Goal: Feedback & Contribution: Leave review/rating

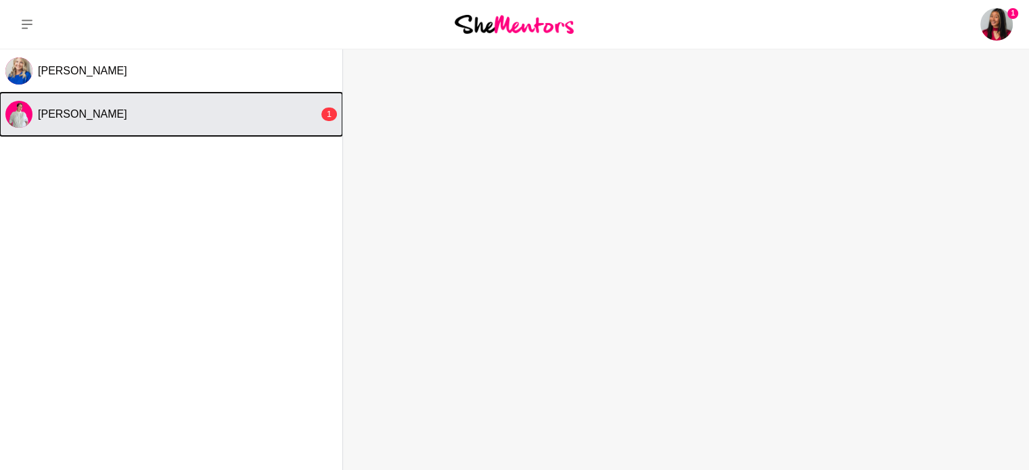
click at [168, 114] on div "[PERSON_NAME]" at bounding box center [178, 115] width 281 height 14
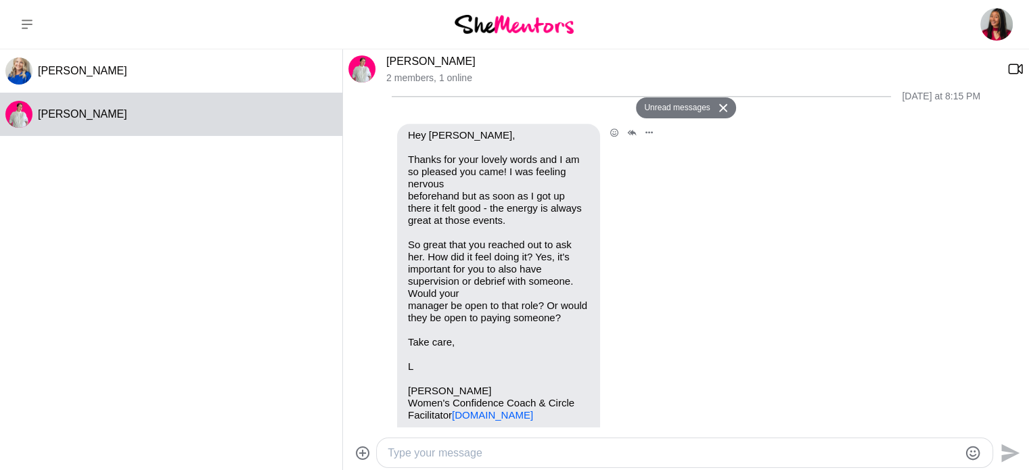
scroll to position [1799, 0]
click at [610, 131] on icon "Open Reaction Selector" at bounding box center [614, 133] width 8 height 8
click at [479, 115] on button "Select Reaction: Heart" at bounding box center [475, 104] width 27 height 27
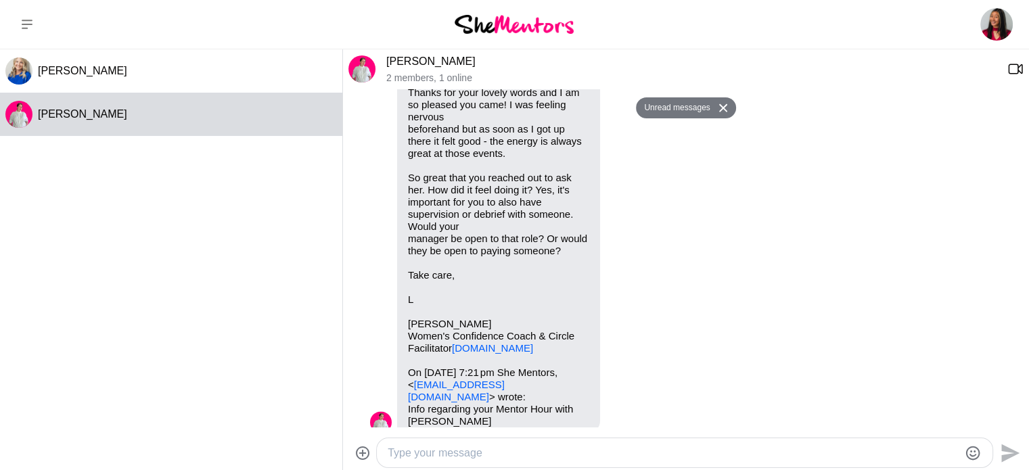
scroll to position [1889, 0]
click at [476, 443] on div at bounding box center [685, 452] width 616 height 29
click at [476, 445] on textarea "Type your message" at bounding box center [673, 453] width 571 height 16
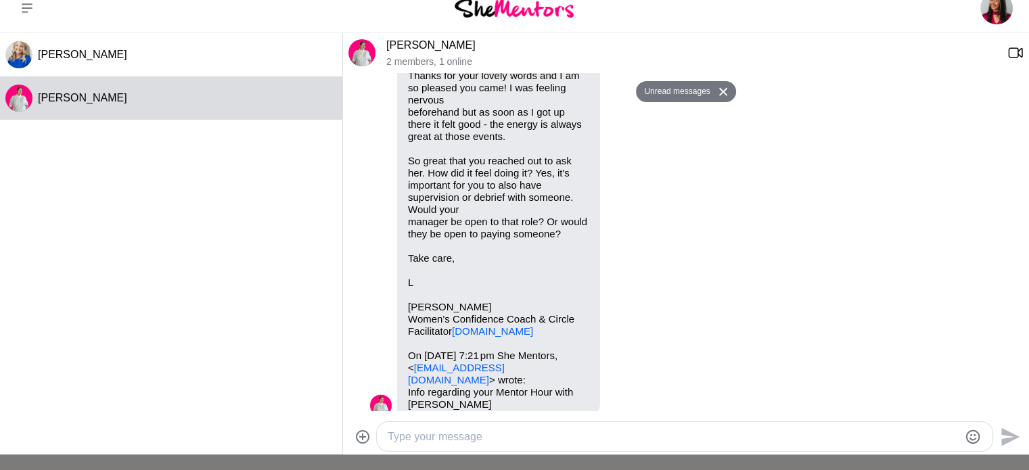
scroll to position [35, 0]
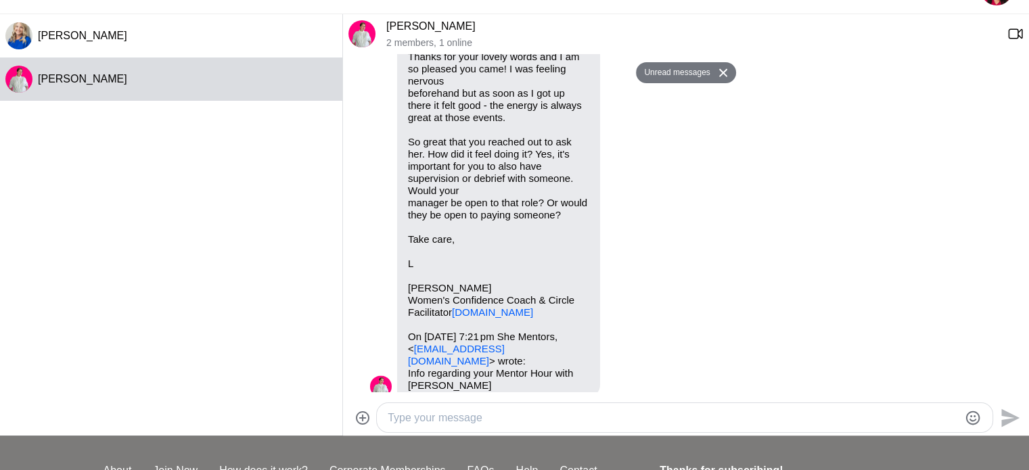
click at [463, 421] on textarea "Type your message" at bounding box center [673, 418] width 571 height 16
type textarea "H"
type textarea "Hope that there is more events like that coming up! :)"
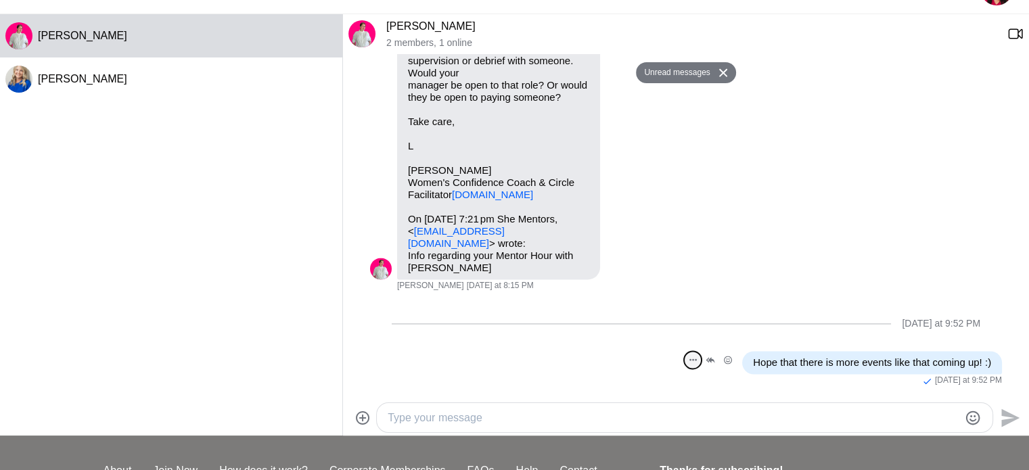
click at [689, 360] on icon "Open Message Actions Menu" at bounding box center [692, 360] width 7 height 3
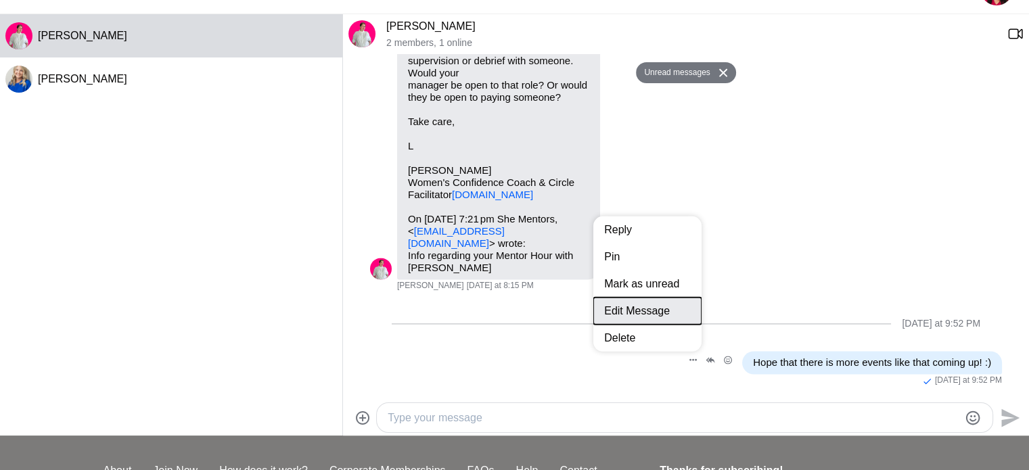
click at [645, 309] on button "Edit Message" at bounding box center [647, 311] width 108 height 27
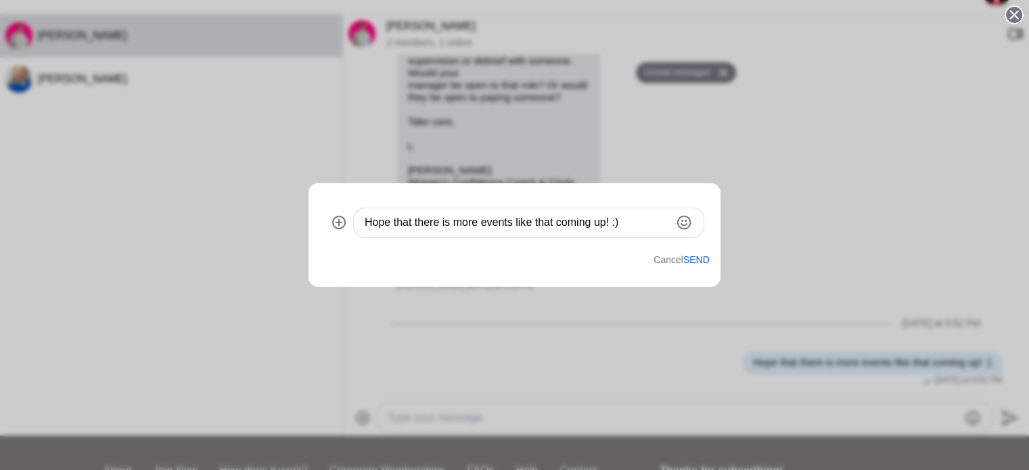
click at [644, 227] on textarea "Hope that there is more events like that coming up! :)" at bounding box center [518, 222] width 306 height 16
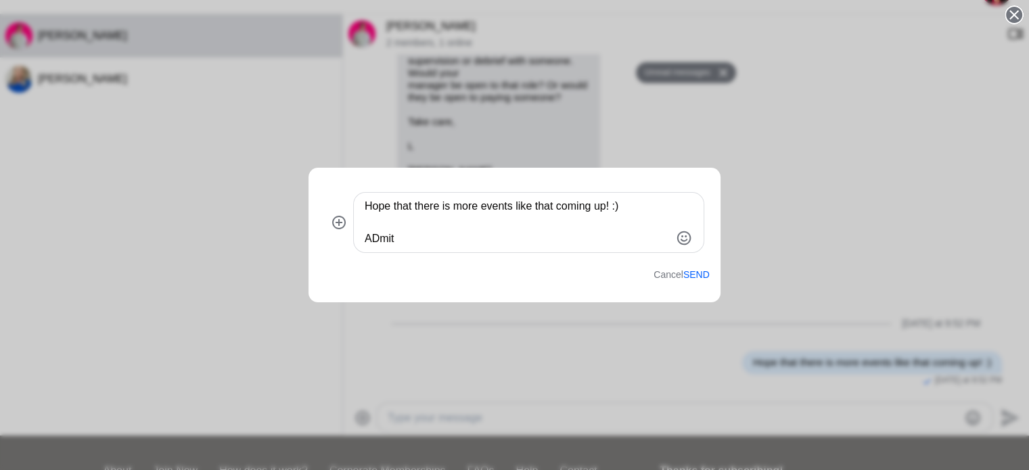
type textarea "Hope that there is more events like that coming up! :) ADmit"
click at [660, 273] on button "Cancel" at bounding box center [669, 275] width 30 height 12
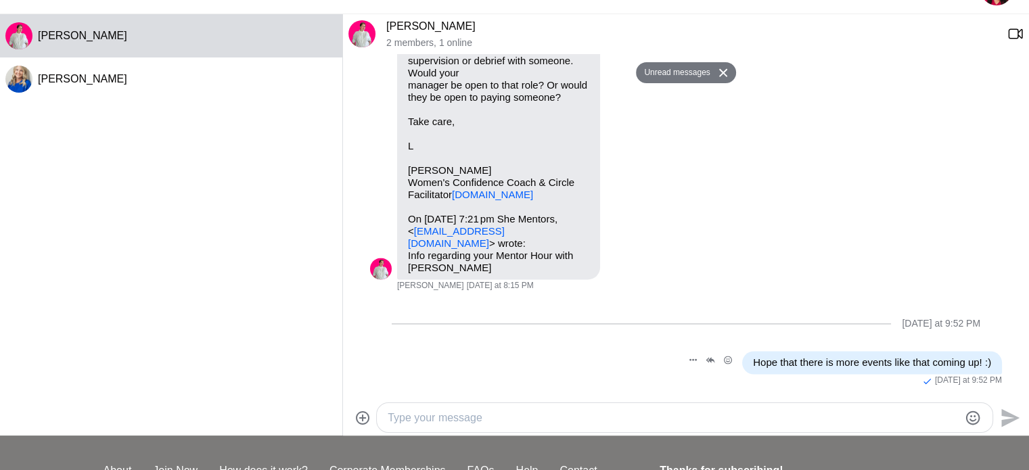
click at [972, 369] on div "Hope that there is more events like that coming up! :)" at bounding box center [872, 362] width 260 height 23
click at [671, 359] on div "Reply Pin Mark as unread Edit Message Delete Hope that there is more events lik…" at bounding box center [686, 368] width 632 height 35
click at [684, 362] on button "Open Message Actions Menu" at bounding box center [693, 360] width 18 height 18
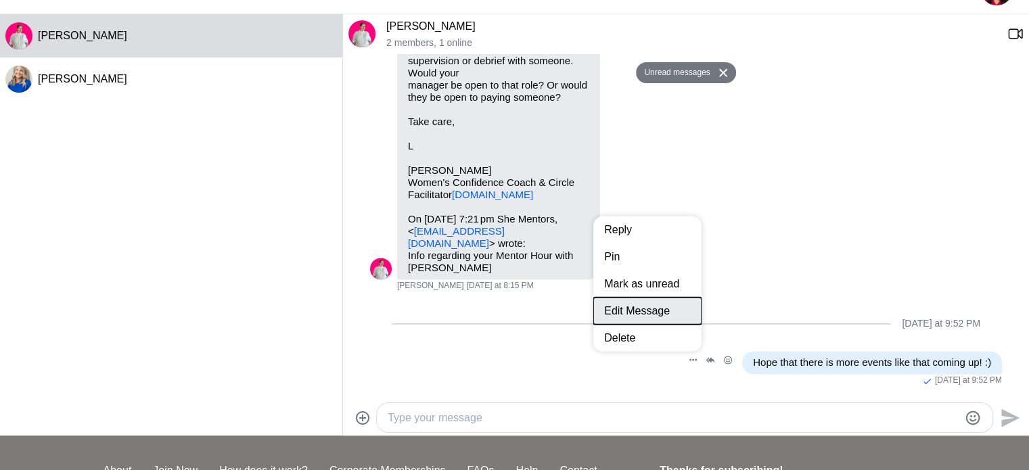
click at [652, 311] on button "Edit Message" at bounding box center [647, 311] width 108 height 27
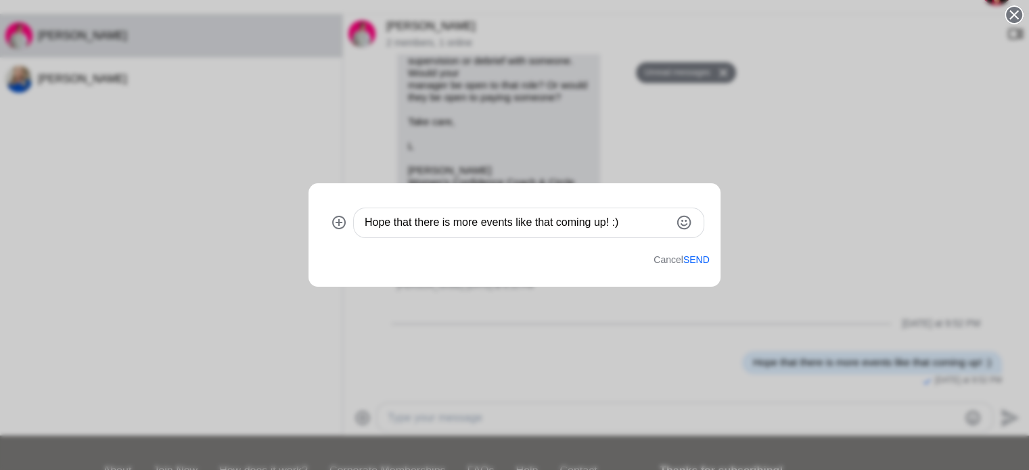
click at [641, 228] on textarea "Hope that there is more events like that coming up! :)" at bounding box center [518, 222] width 306 height 16
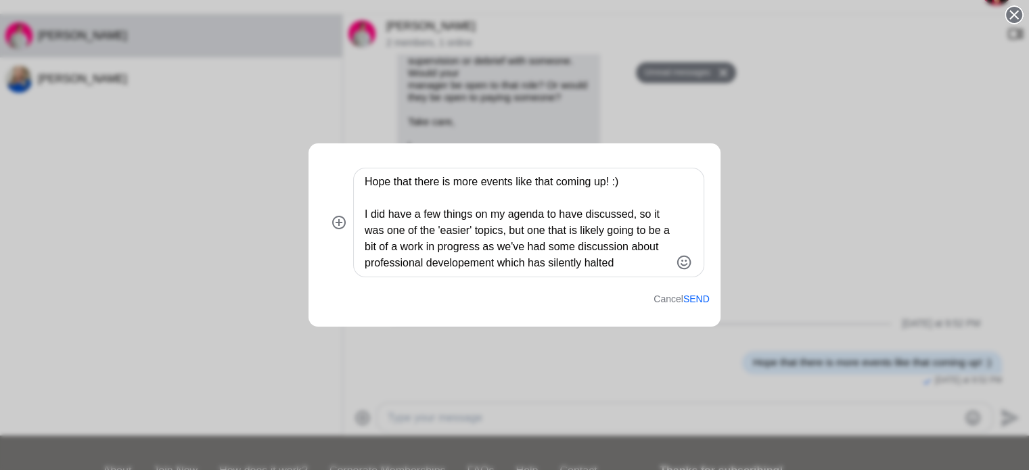
click at [465, 263] on textarea "Hope that there is more events like that coming up! :) I did have a few things …" at bounding box center [518, 222] width 306 height 97
click at [641, 267] on textarea "Hope that there is more events like that coming up! :) I did have a few things …" at bounding box center [518, 222] width 306 height 97
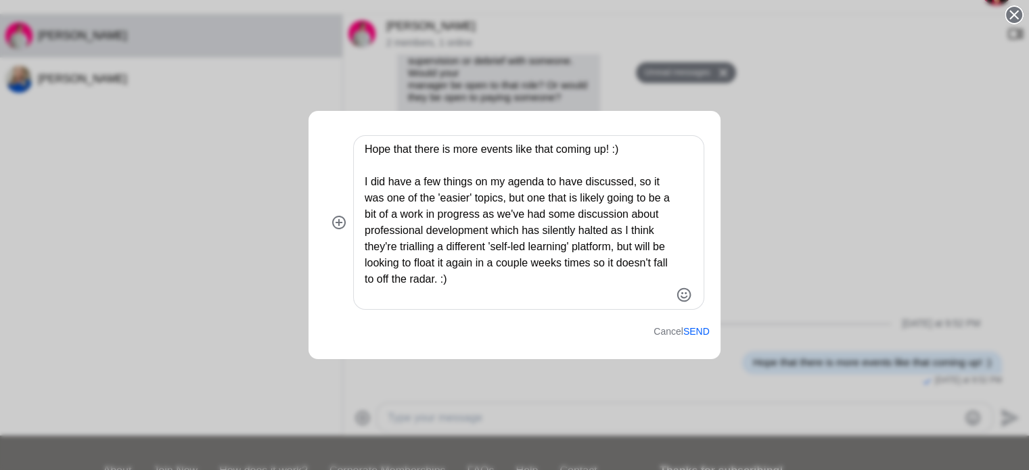
scroll to position [16, 0]
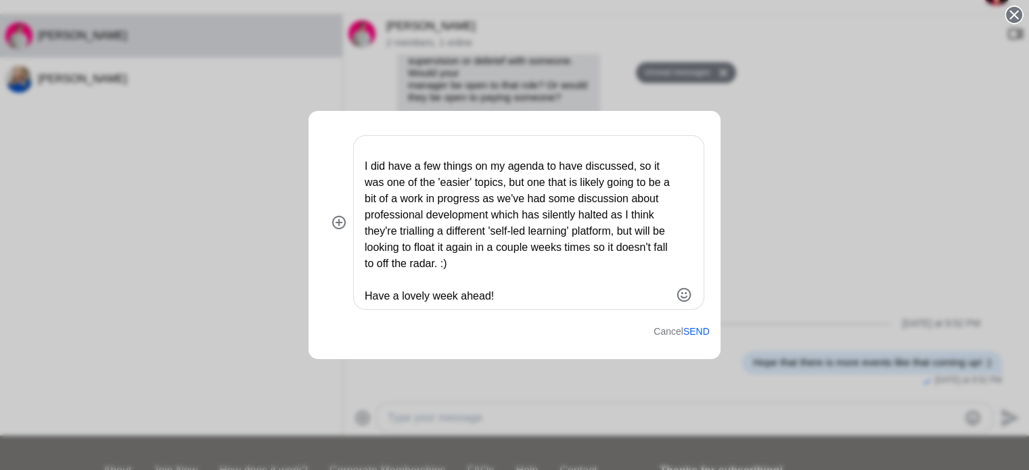
type textarea "Hope that there is more events like that coming up! :) I did have a few things …"
click at [695, 333] on button "Send" at bounding box center [696, 332] width 26 height 12
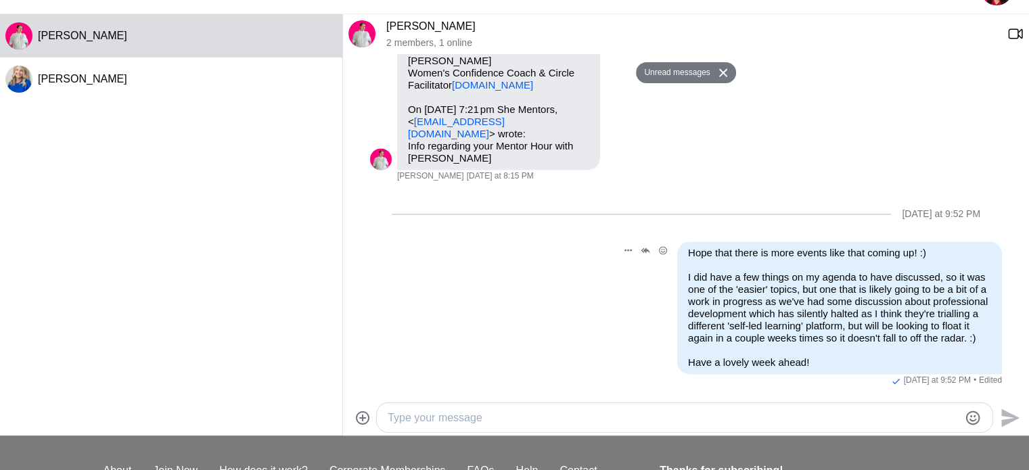
scroll to position [2100, 0]
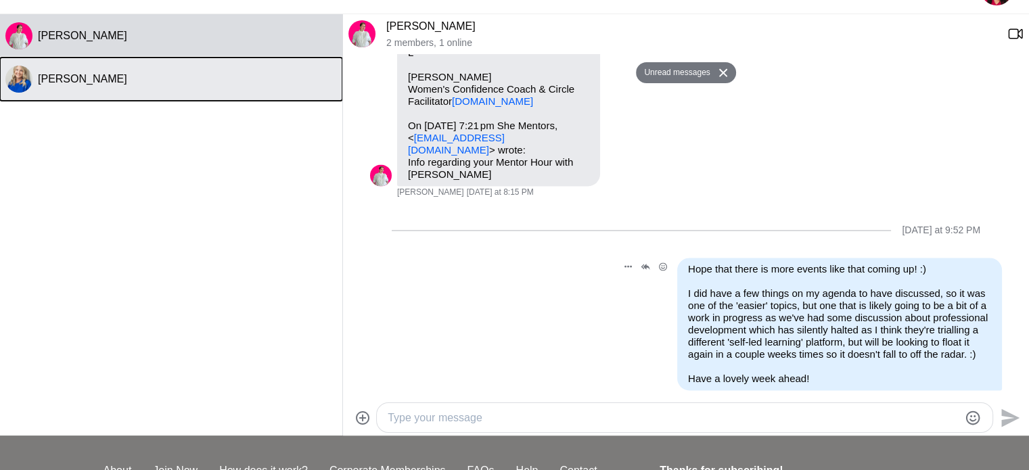
click at [154, 75] on div "Charmaine Turner" at bounding box center [187, 79] width 299 height 14
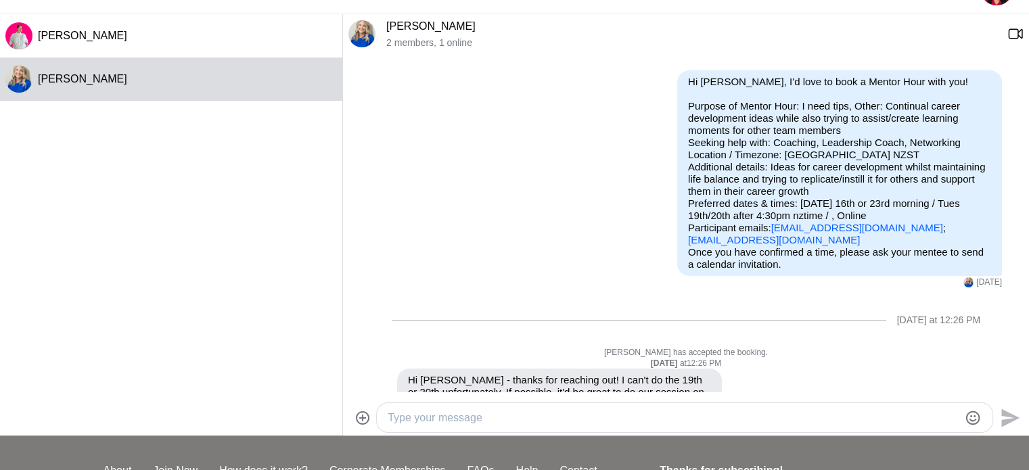
scroll to position [0, 0]
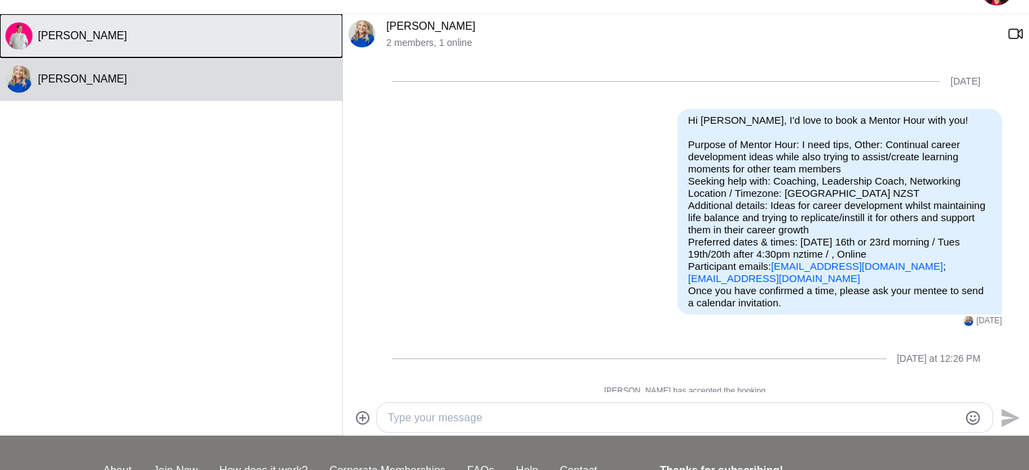
click at [161, 35] on div "Lauren Purse" at bounding box center [187, 36] width 299 height 14
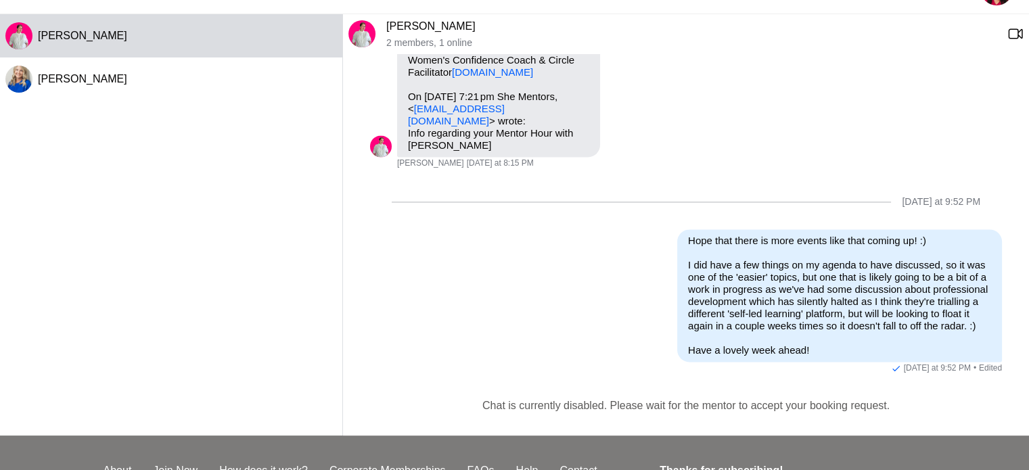
scroll to position [2133, 0]
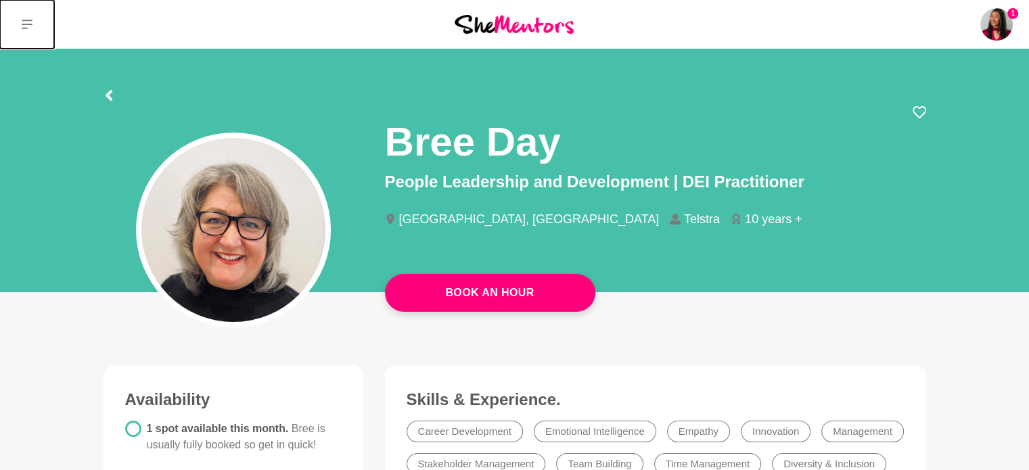
click at [29, 26] on icon at bounding box center [27, 24] width 11 height 11
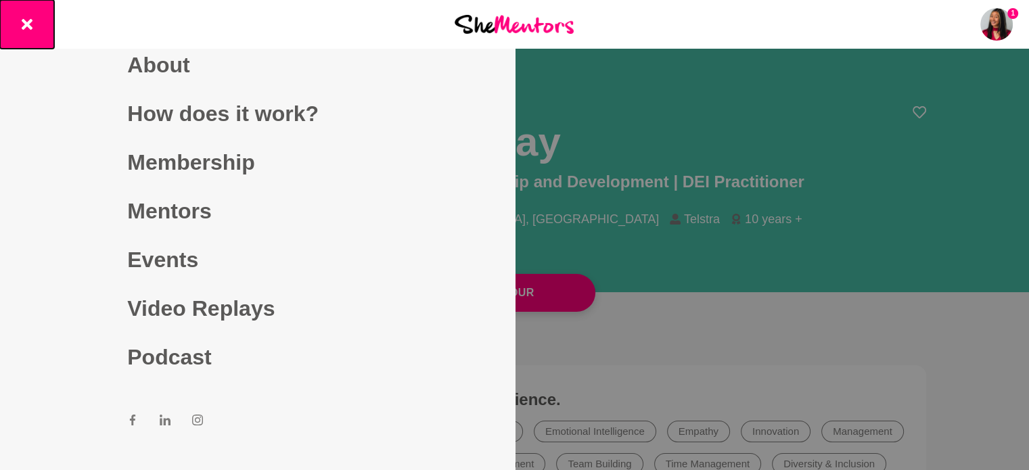
click at [32, 13] on button at bounding box center [27, 24] width 54 height 49
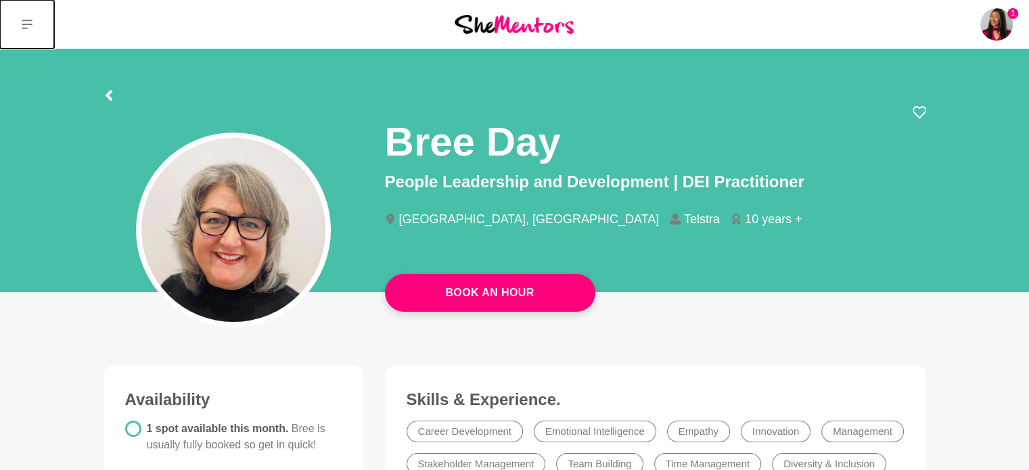
click at [18, 16] on button at bounding box center [27, 24] width 54 height 49
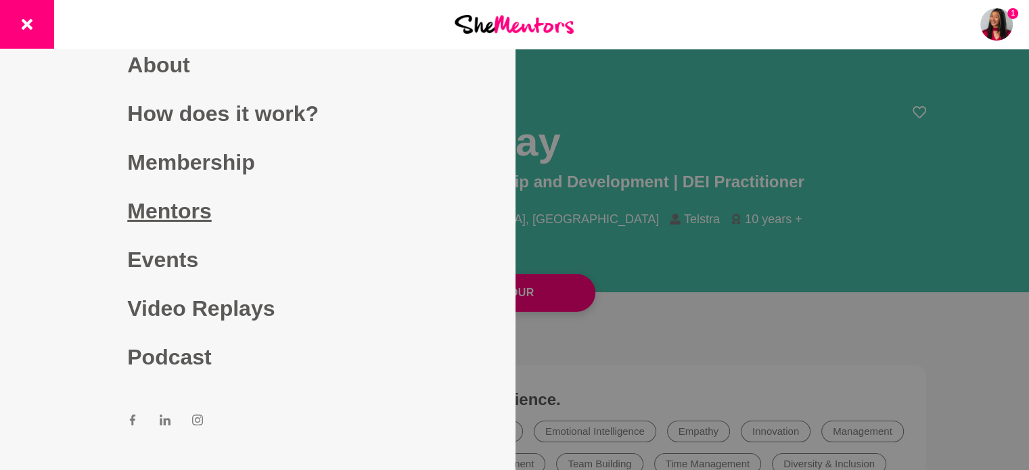
click at [160, 215] on link "Mentors" at bounding box center [257, 211] width 260 height 49
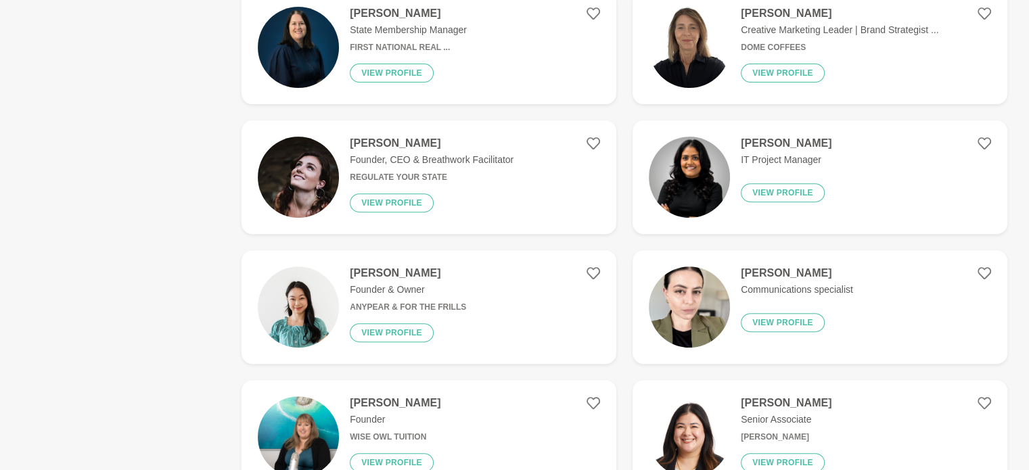
scroll to position [491, 0]
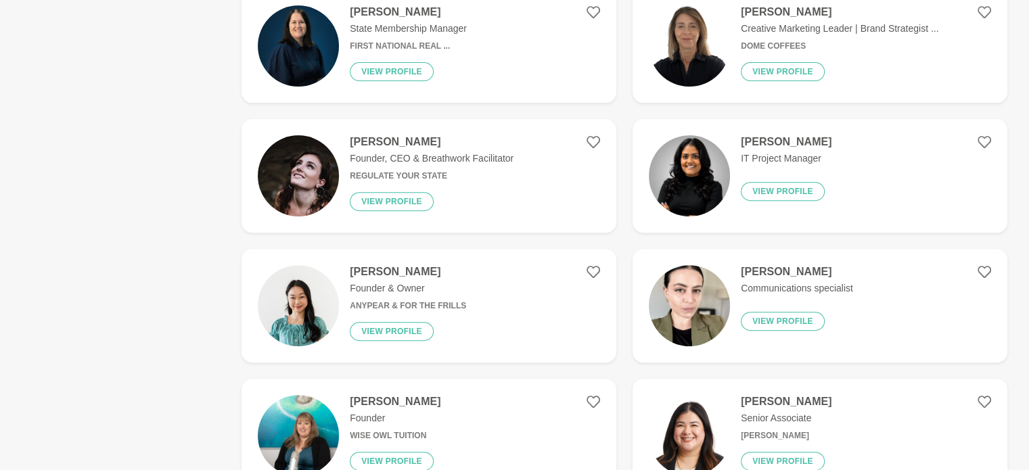
click at [538, 212] on figure "Casey Aubin Founder, CEO & Breathwork Facilitator Regulate Your State View prof…" at bounding box center [429, 176] width 375 height 114
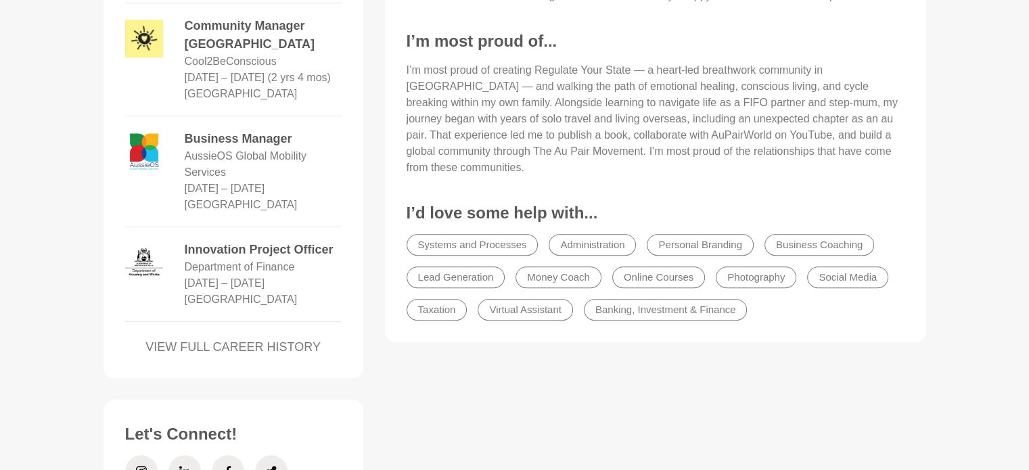
scroll to position [880, 0]
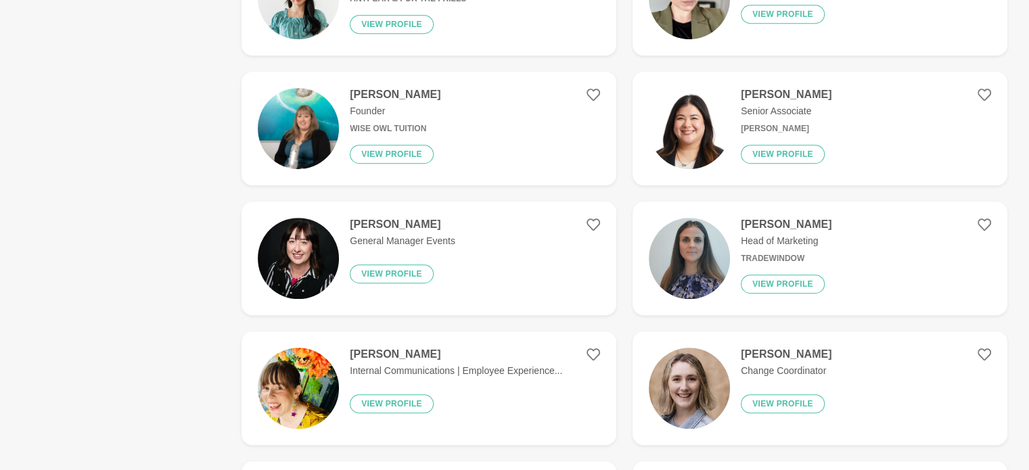
scroll to position [801, 0]
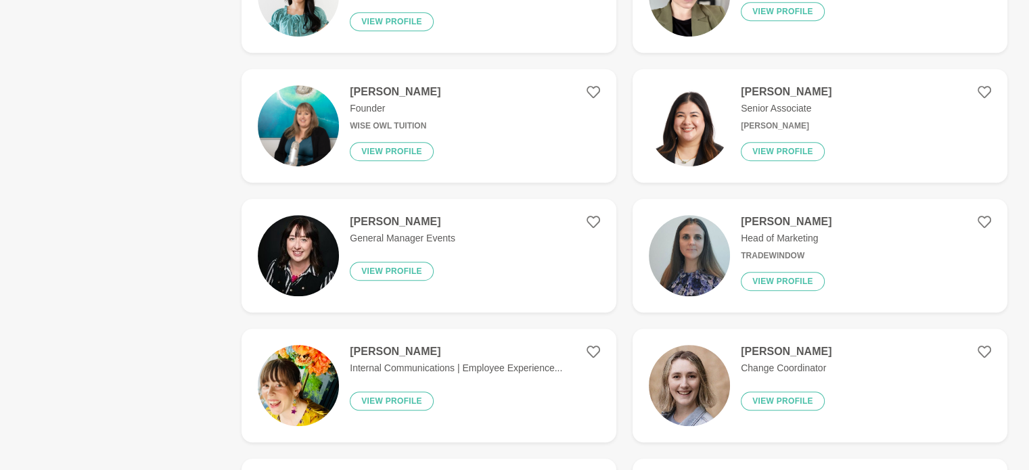
click at [306, 231] on img at bounding box center [298, 255] width 81 height 81
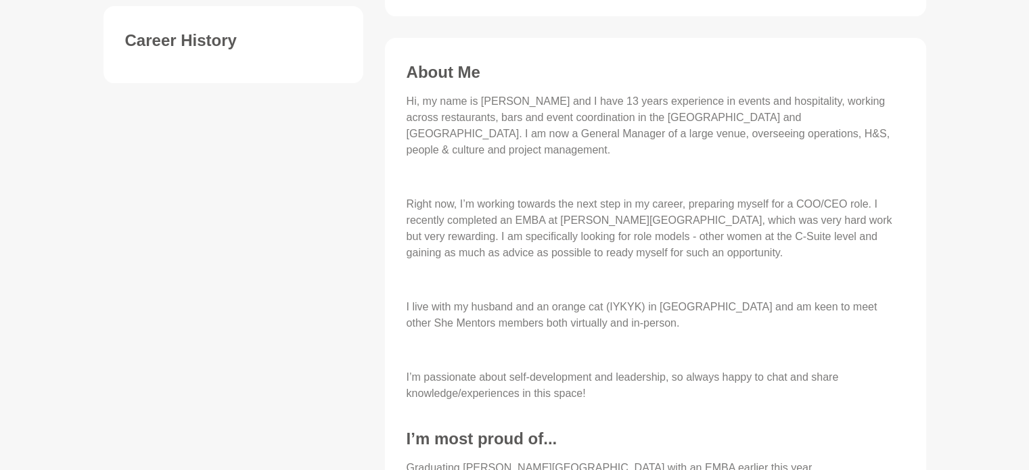
scroll to position [543, 0]
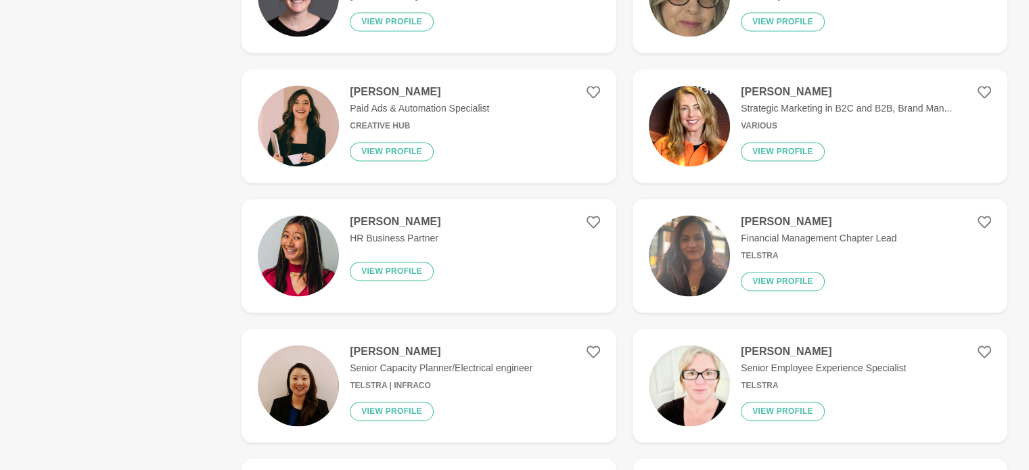
scroll to position [2032, 0]
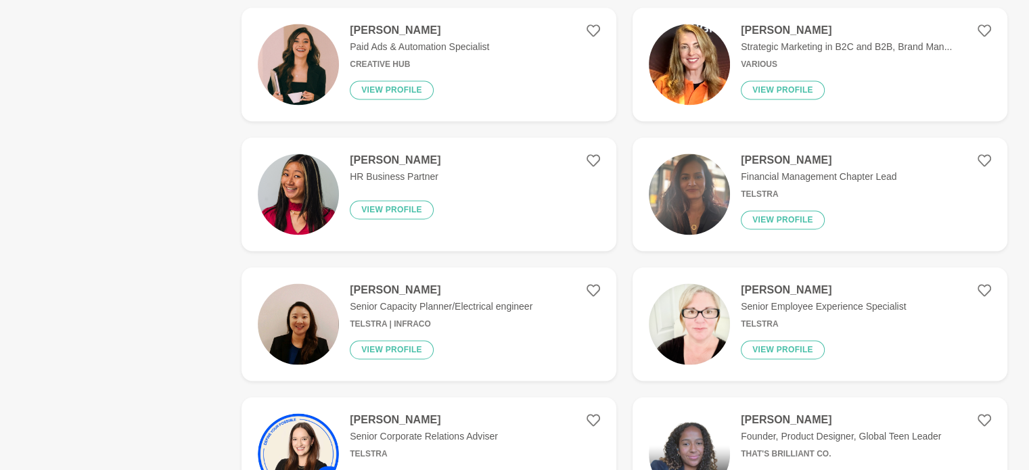
click at [317, 229] on img at bounding box center [298, 194] width 81 height 81
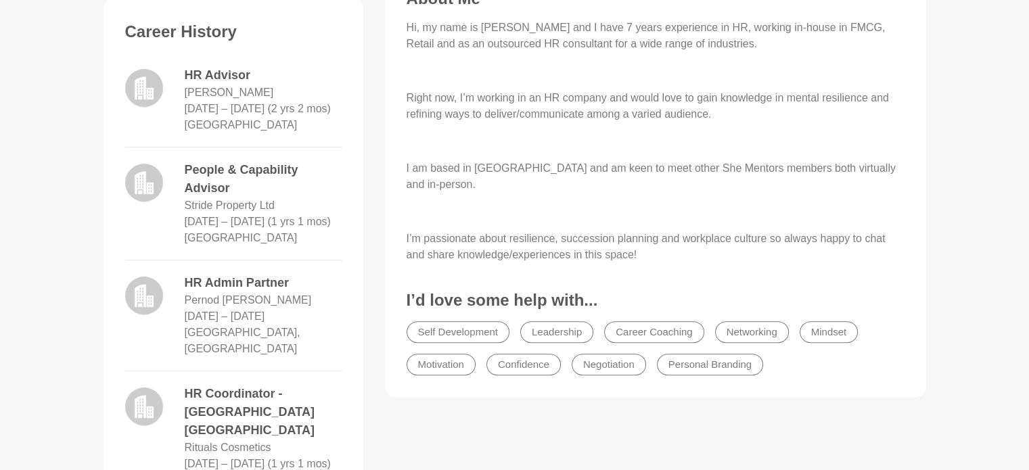
scroll to position [585, 0]
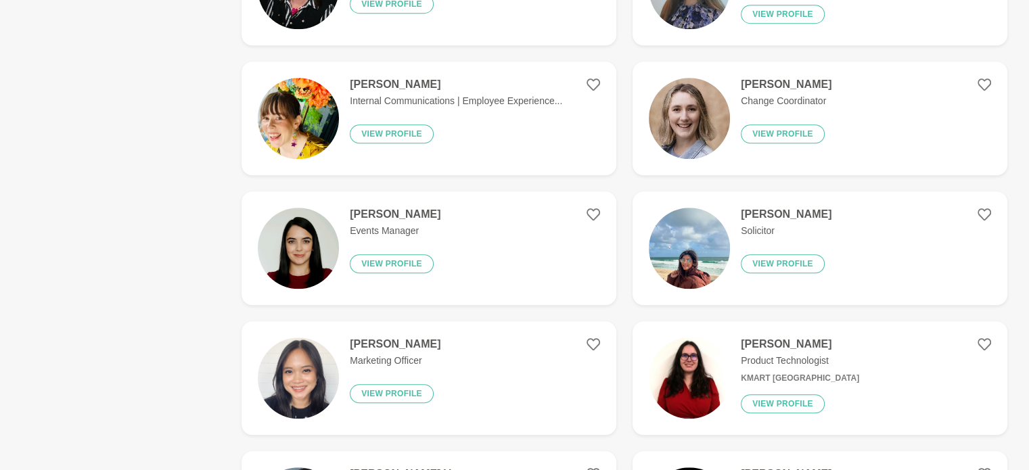
scroll to position [1069, 0]
click at [655, 133] on img at bounding box center [689, 117] width 81 height 81
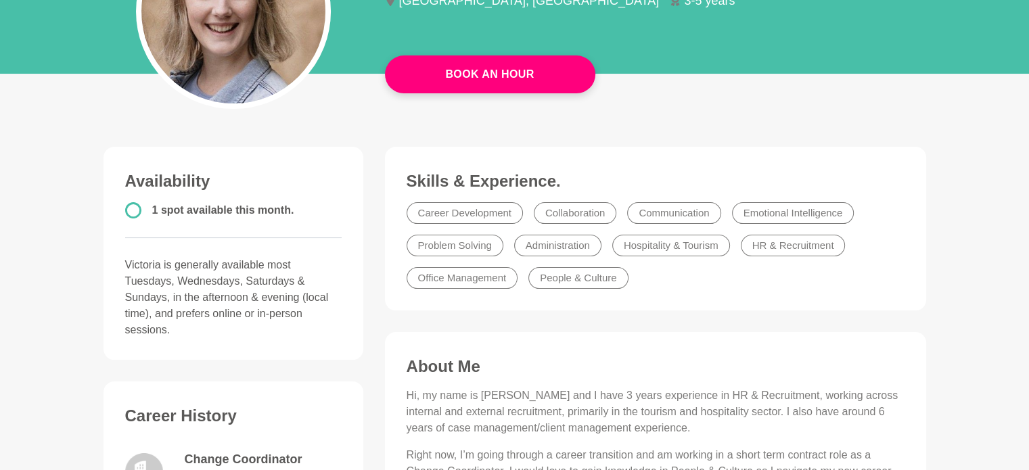
scroll to position [216, 0]
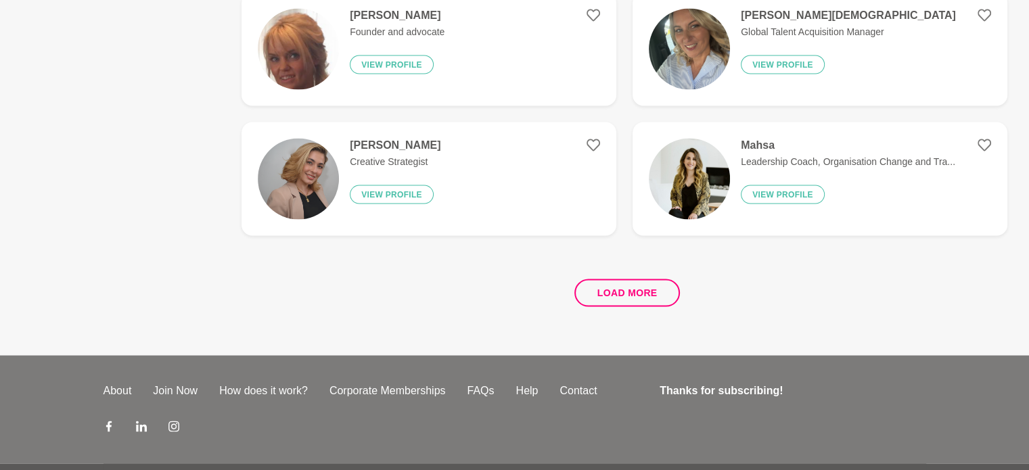
scroll to position [2568, 0]
click at [614, 289] on button "Load more" at bounding box center [627, 292] width 106 height 28
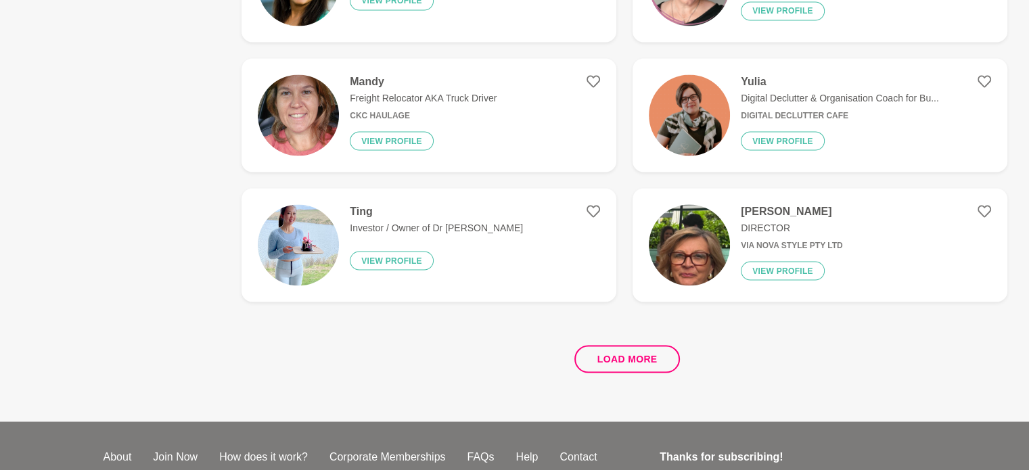
scroll to position [2501, 0]
click at [624, 355] on button "Load more" at bounding box center [627, 359] width 106 height 28
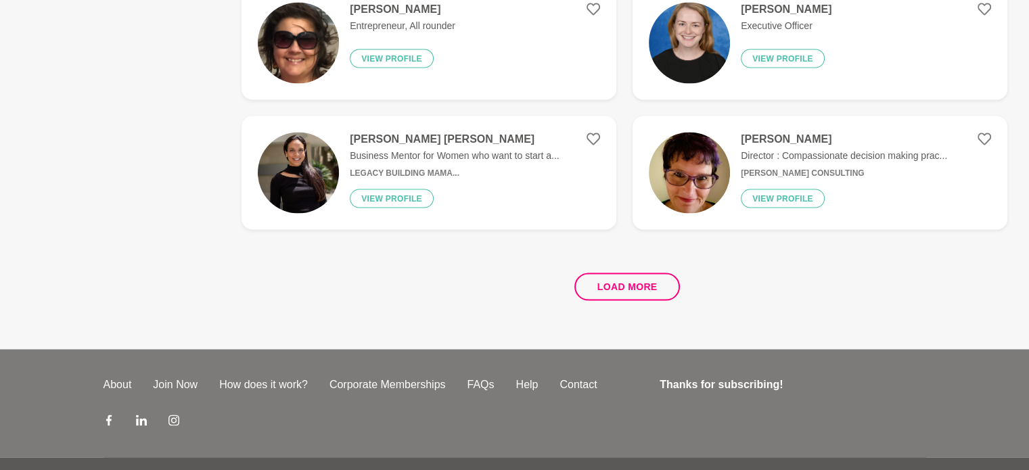
scroll to position [2573, 0]
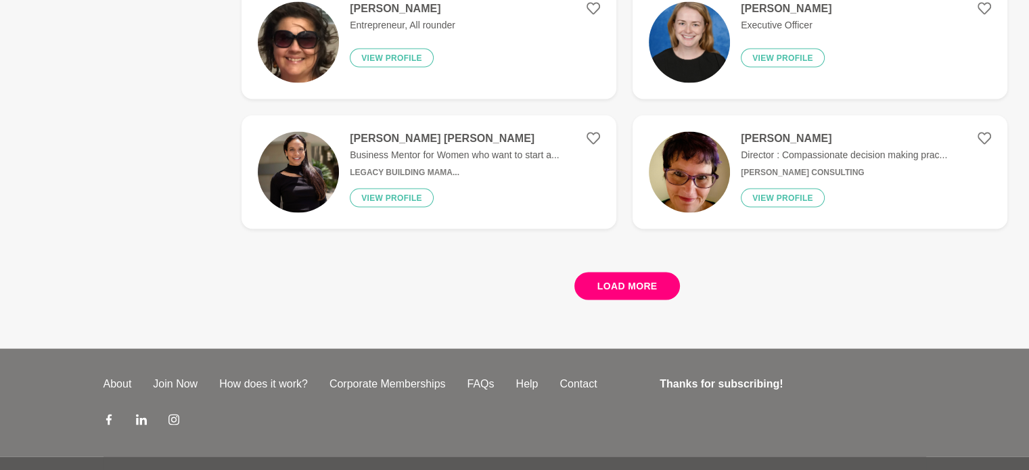
click at [672, 284] on button "Load more" at bounding box center [627, 287] width 106 height 28
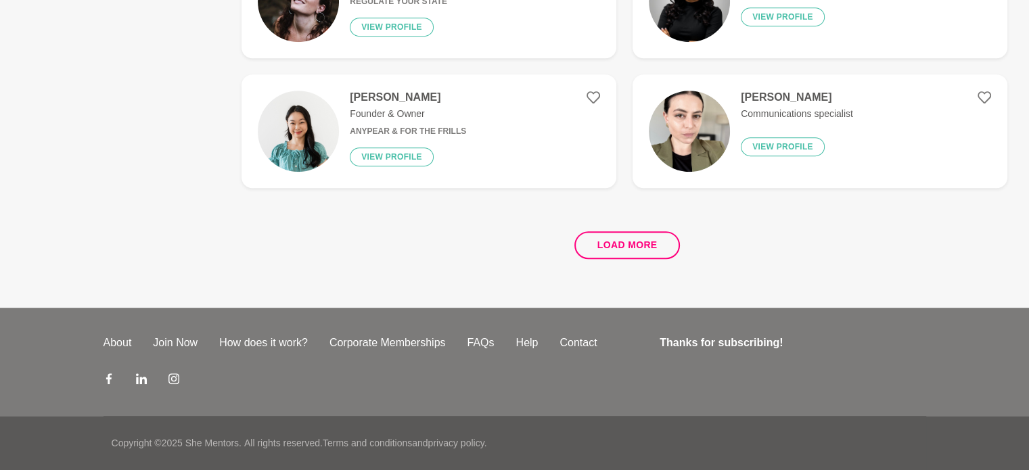
scroll to position [0, 0]
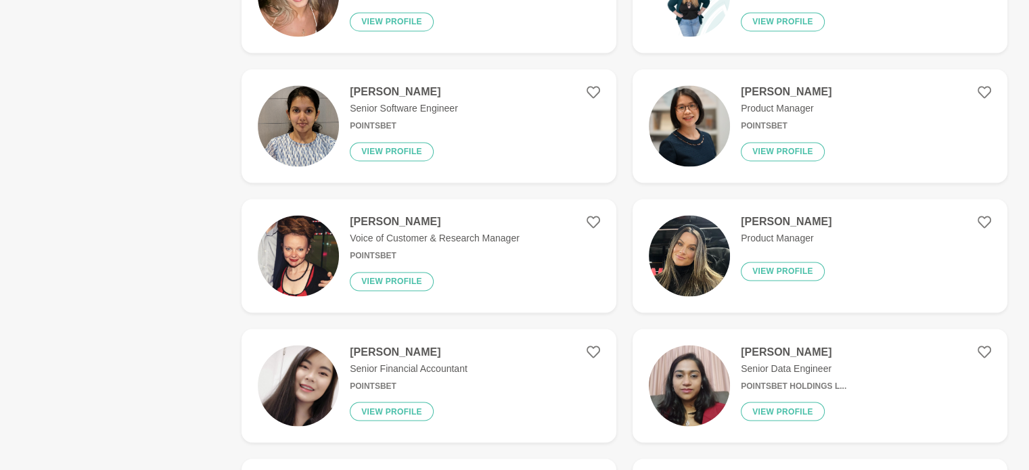
scroll to position [2232, 0]
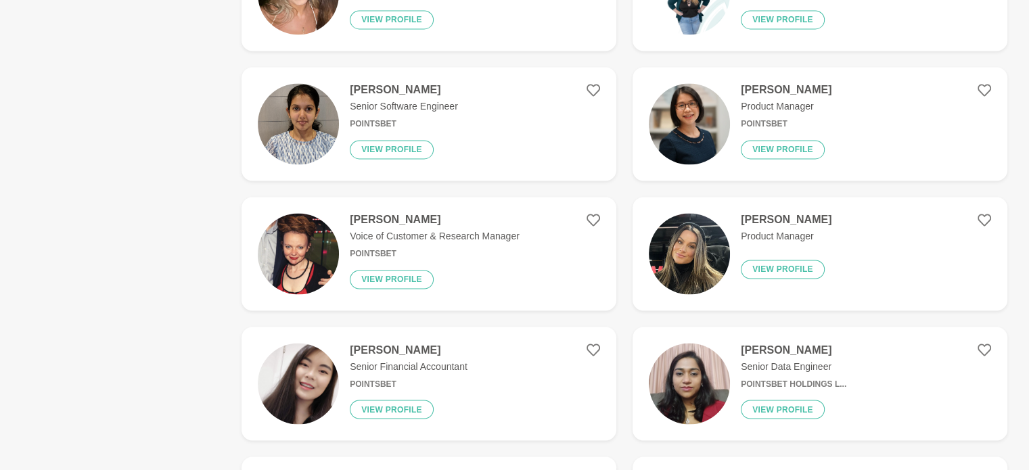
click at [672, 284] on img at bounding box center [689, 253] width 81 height 81
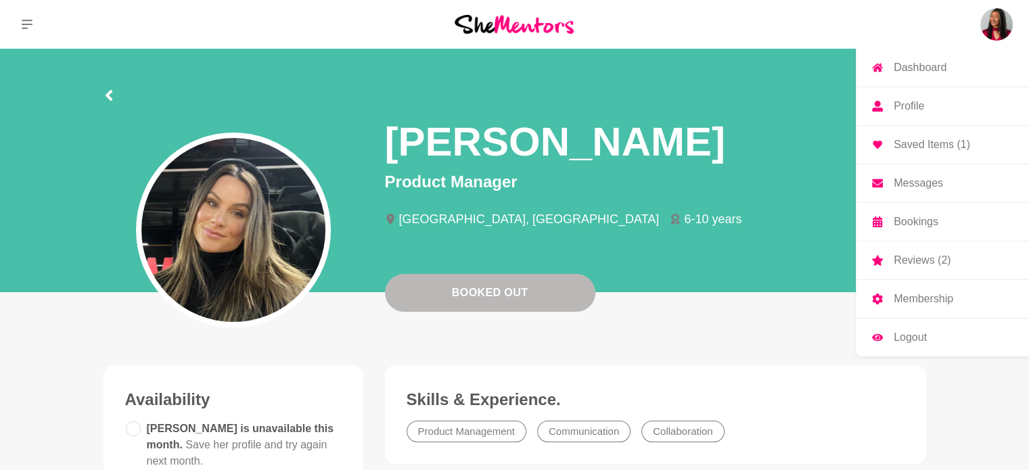
click at [997, 20] on img at bounding box center [996, 24] width 32 height 32
click at [917, 256] on p "Reviews (2)" at bounding box center [922, 260] width 57 height 11
click at [916, 255] on p "Reviews (2)" at bounding box center [922, 260] width 57 height 11
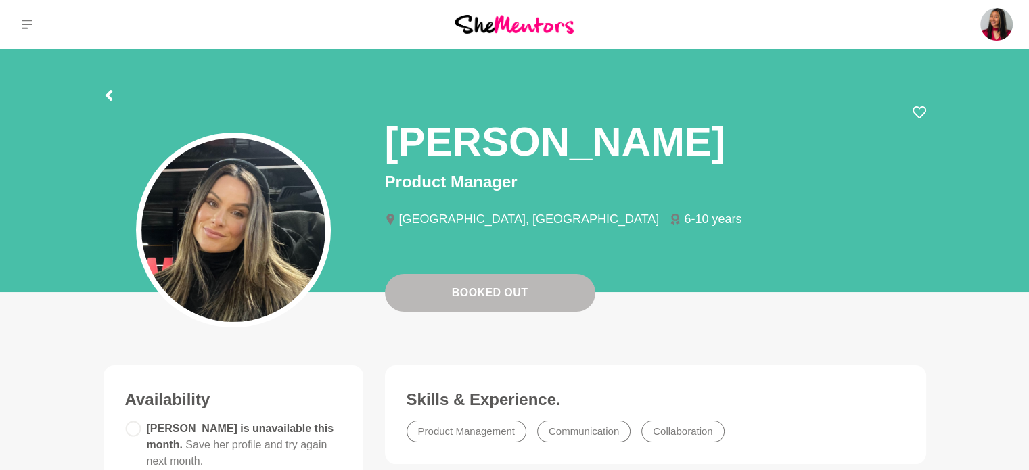
click at [495, 23] on img at bounding box center [514, 24] width 119 height 18
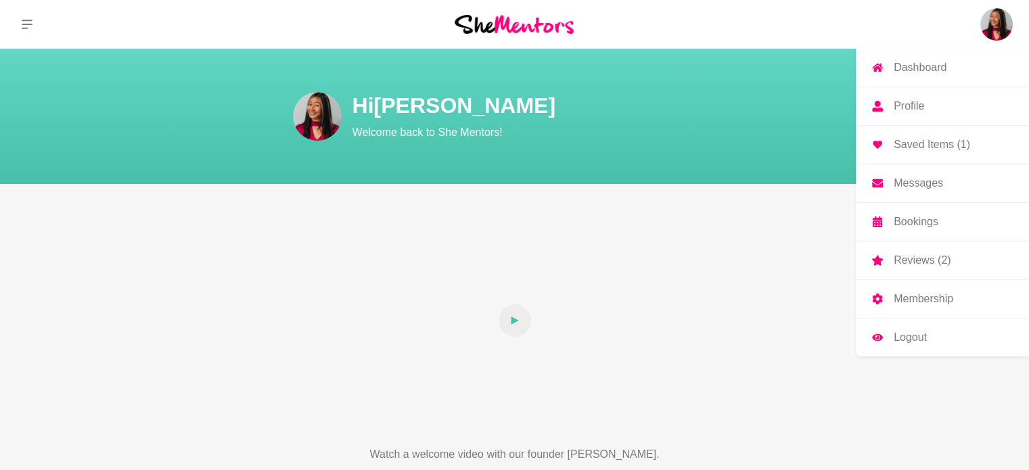
click at [999, 20] on img at bounding box center [996, 24] width 32 height 32
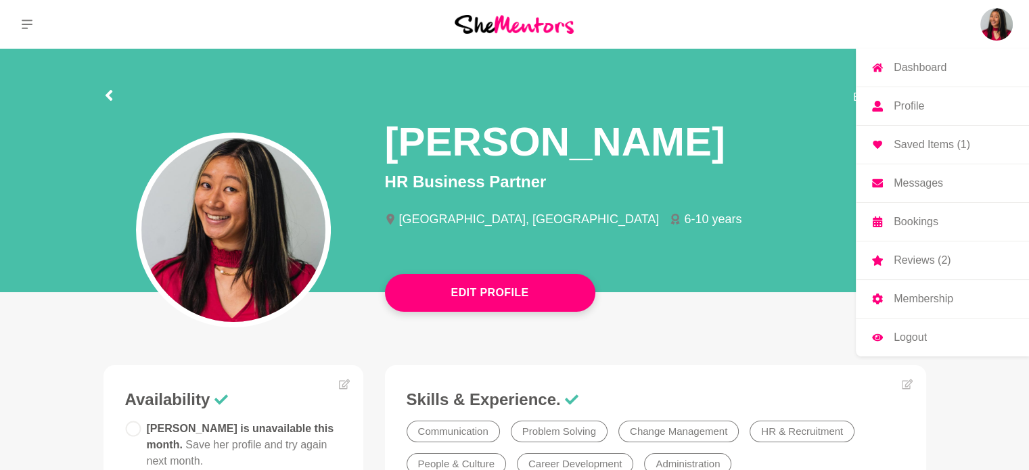
click at [910, 255] on p "Reviews (2)" at bounding box center [922, 260] width 57 height 11
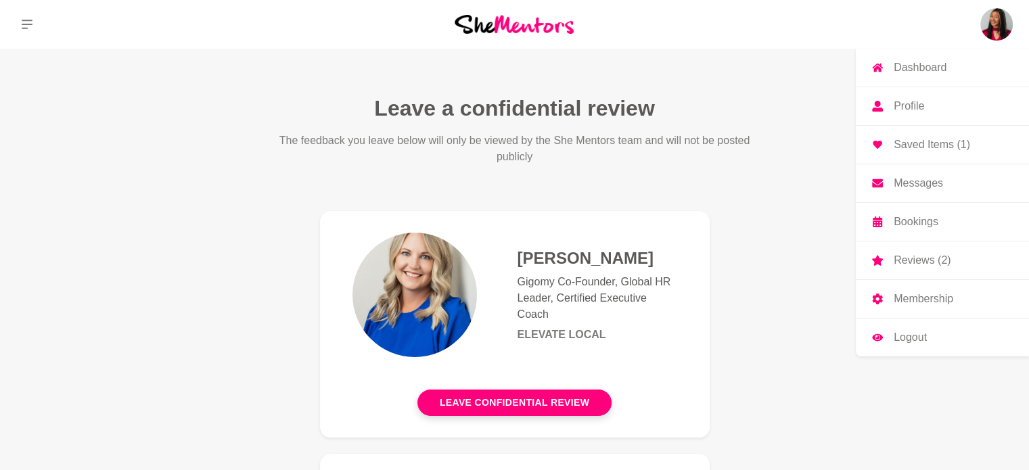
click at [988, 26] on img at bounding box center [996, 24] width 32 height 32
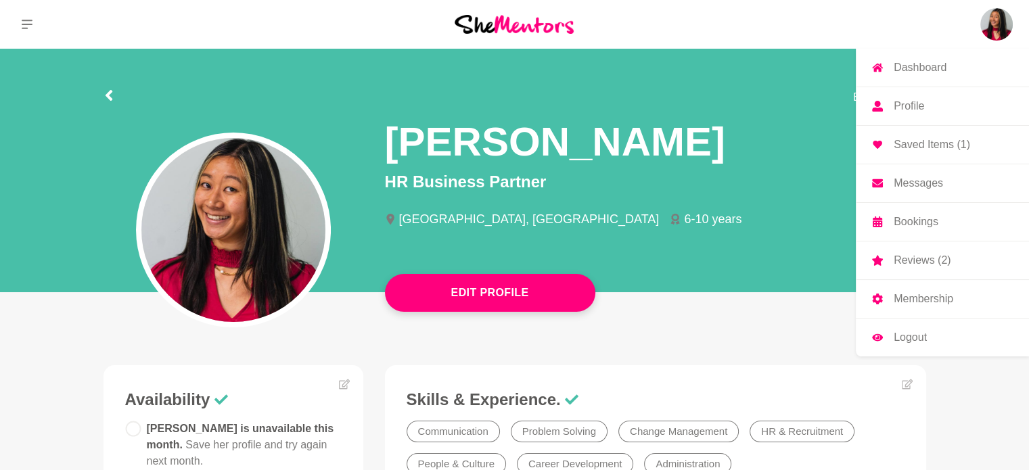
click at [907, 133] on link "Saved Items (1)" at bounding box center [942, 145] width 173 height 38
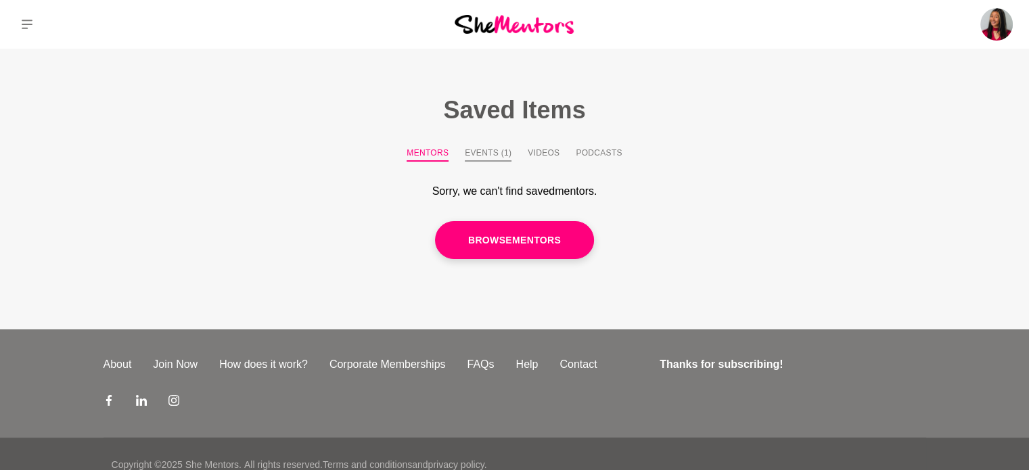
click at [474, 154] on button "Events (1)" at bounding box center [488, 154] width 47 height 15
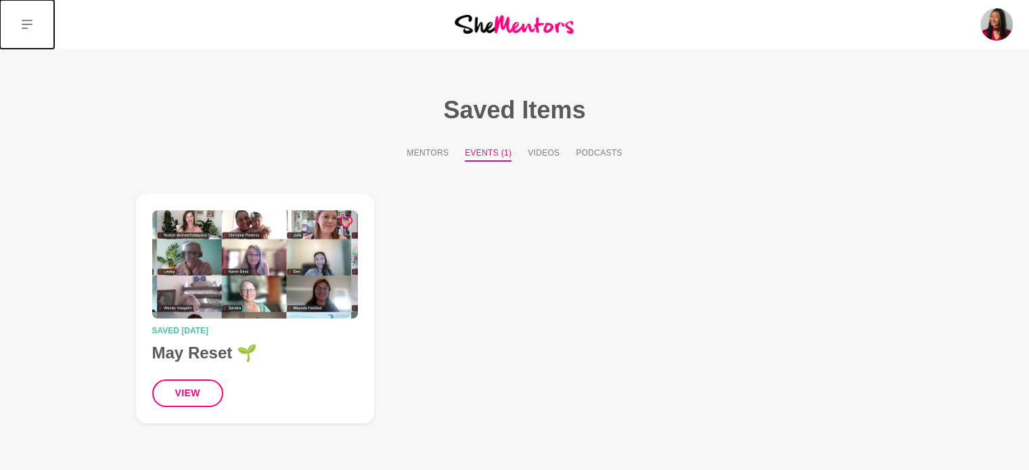
click at [30, 28] on icon at bounding box center [27, 24] width 11 height 11
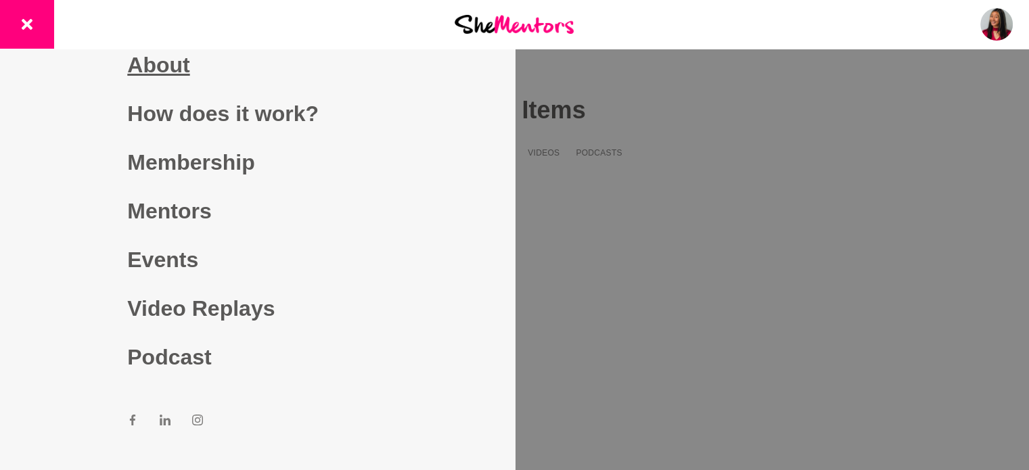
click at [175, 66] on link "About" at bounding box center [257, 65] width 260 height 49
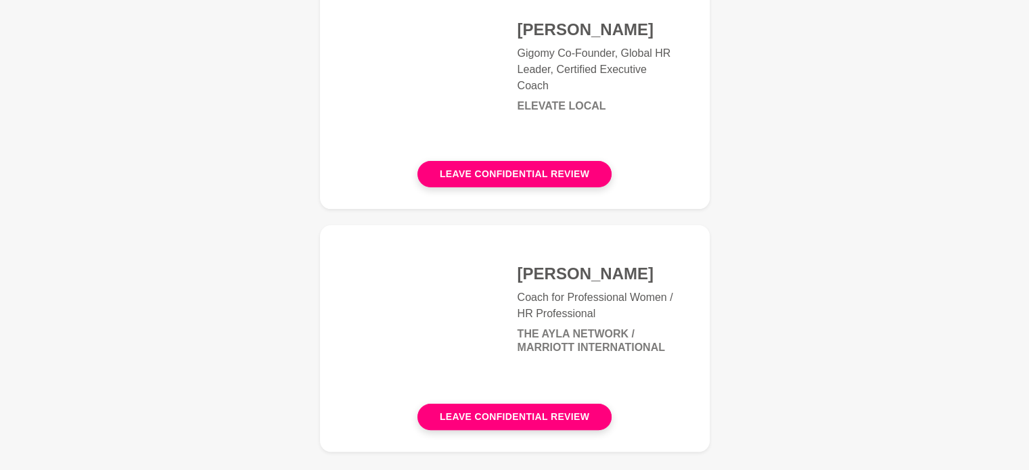
scroll to position [246, 0]
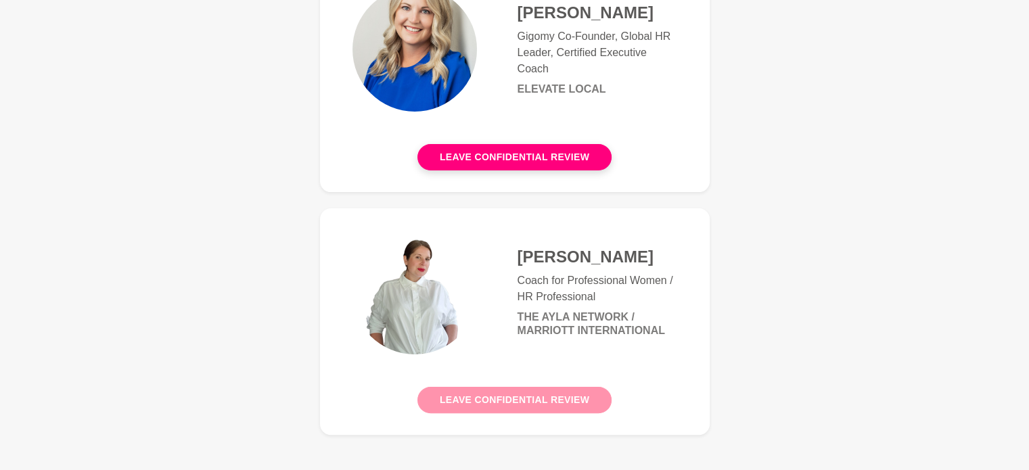
click at [601, 394] on button "Leave confidential review" at bounding box center [514, 400] width 194 height 26
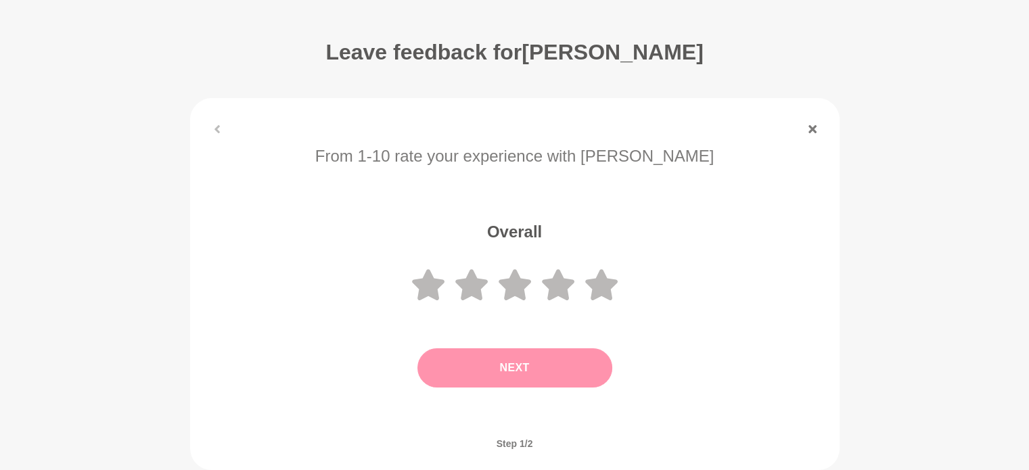
scroll to position [57, 0]
click at [605, 283] on icon at bounding box center [601, 284] width 32 height 31
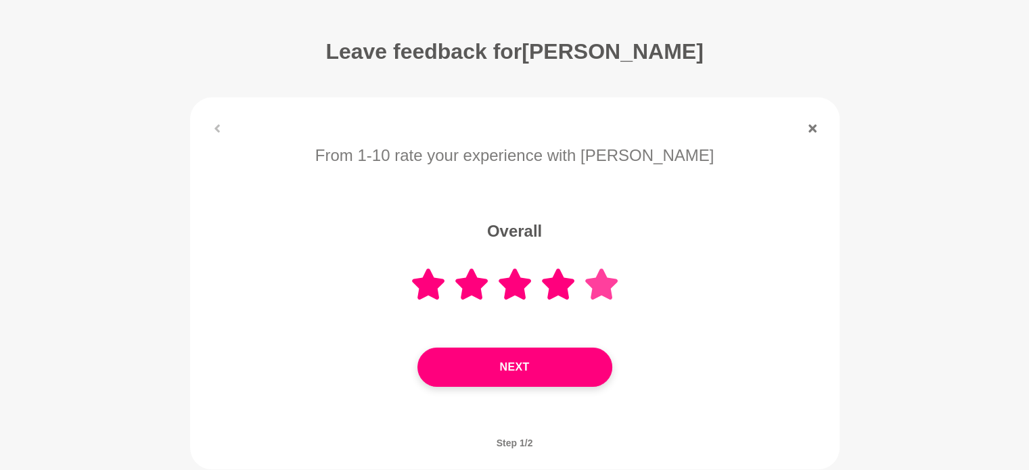
scroll to position [127, 0]
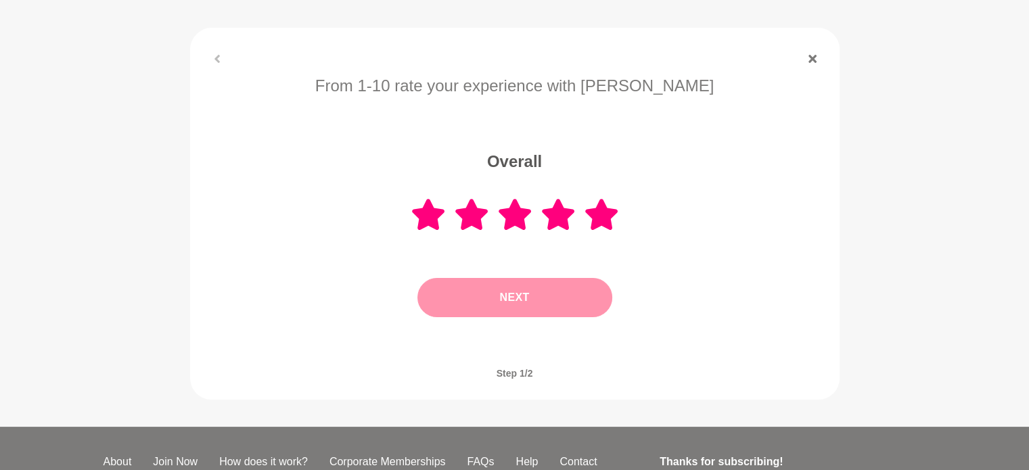
click at [587, 302] on button "Next" at bounding box center [514, 297] width 195 height 39
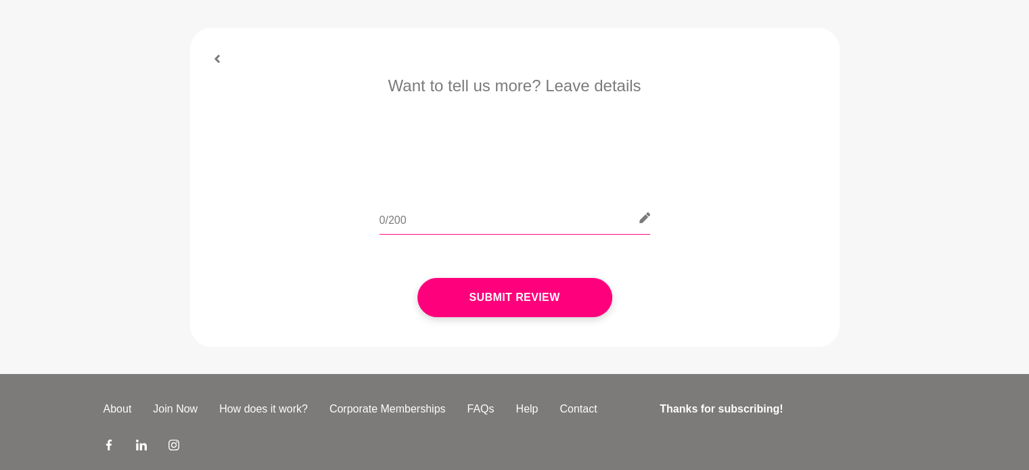
click at [585, 229] on input "text" at bounding box center [515, 218] width 271 height 33
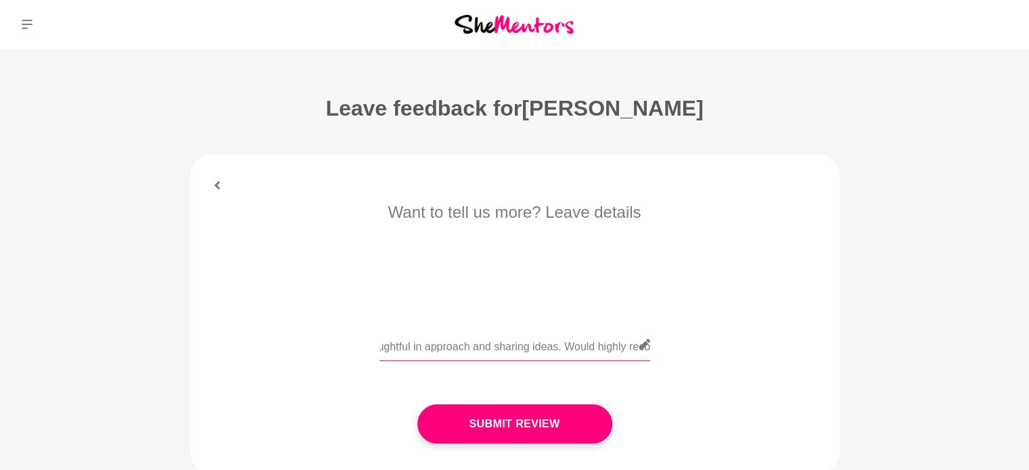
scroll to position [0, 157]
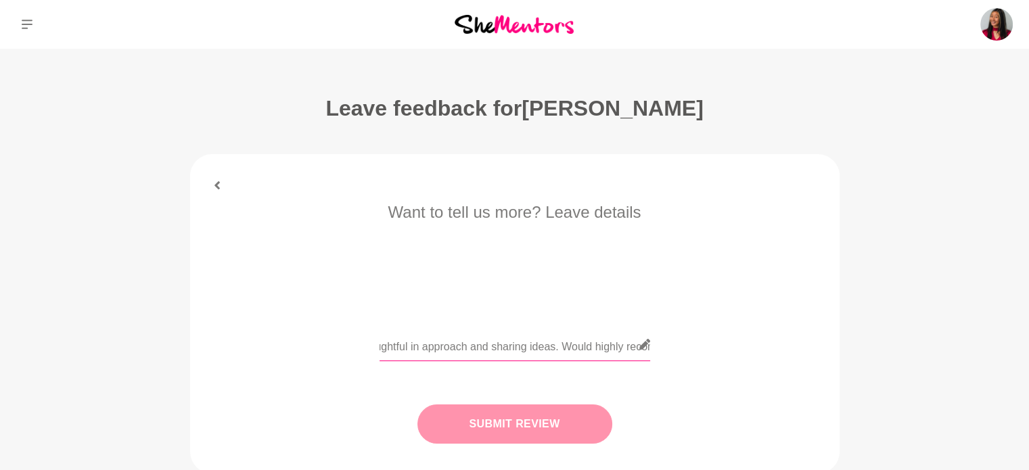
type input "Lauren was very thoughtful in approach and sharing ideas. Would highly recommen…"
click at [547, 427] on button "Submit Review" at bounding box center [514, 424] width 195 height 39
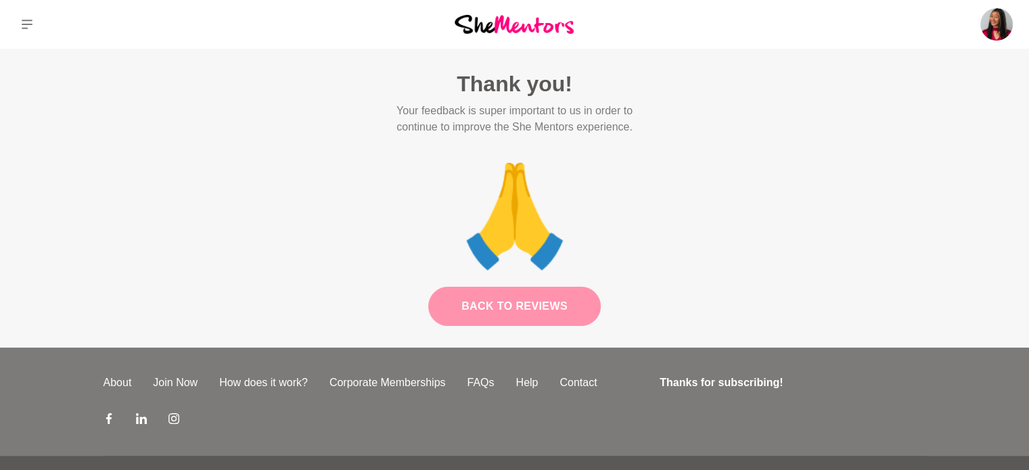
click at [532, 325] on link "Back to Reviews" at bounding box center [514, 306] width 173 height 39
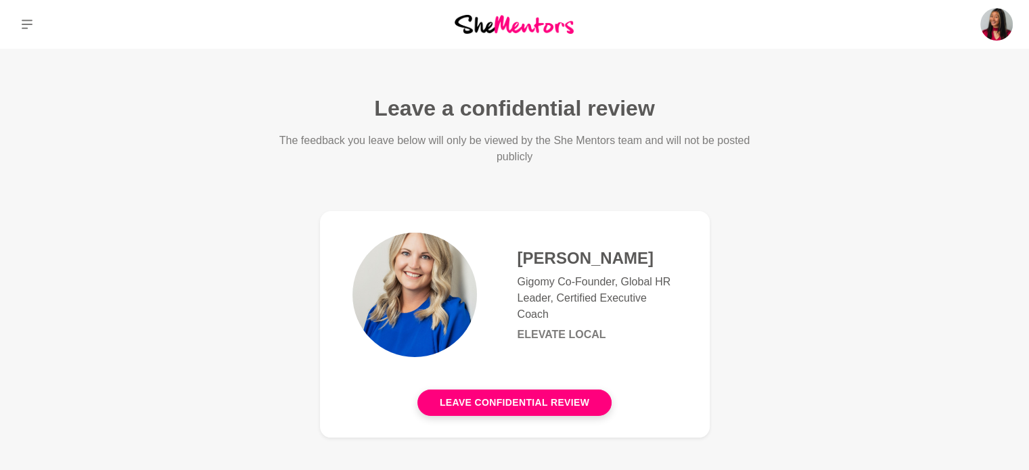
click at [430, 292] on img at bounding box center [414, 295] width 124 height 124
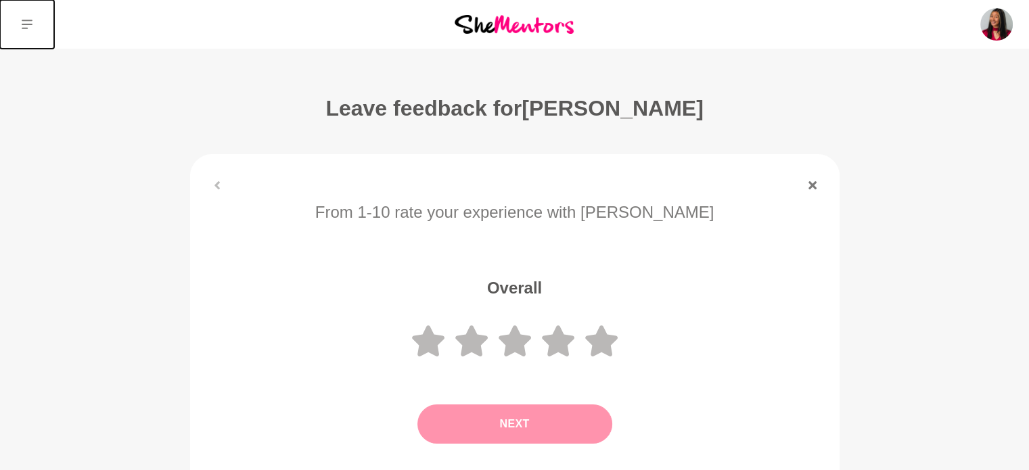
click at [32, 26] on icon at bounding box center [27, 24] width 11 height 11
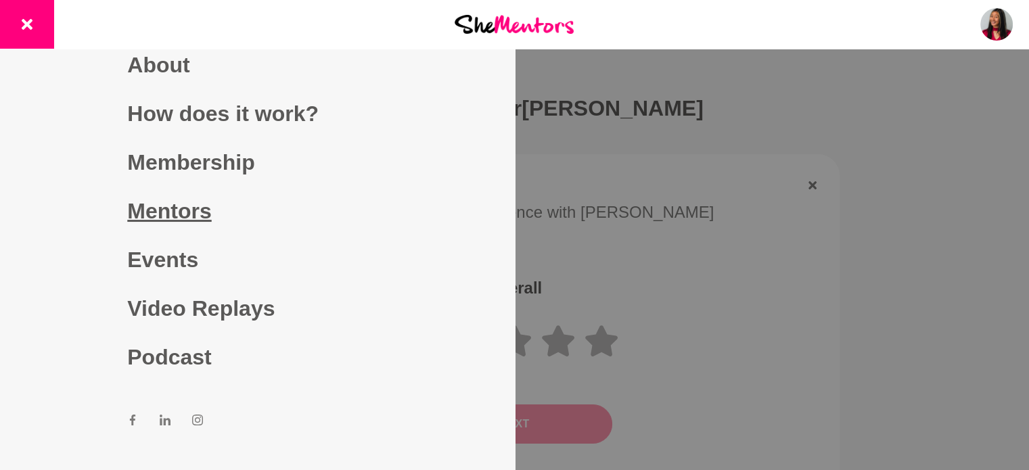
click at [158, 216] on link "Mentors" at bounding box center [257, 211] width 260 height 49
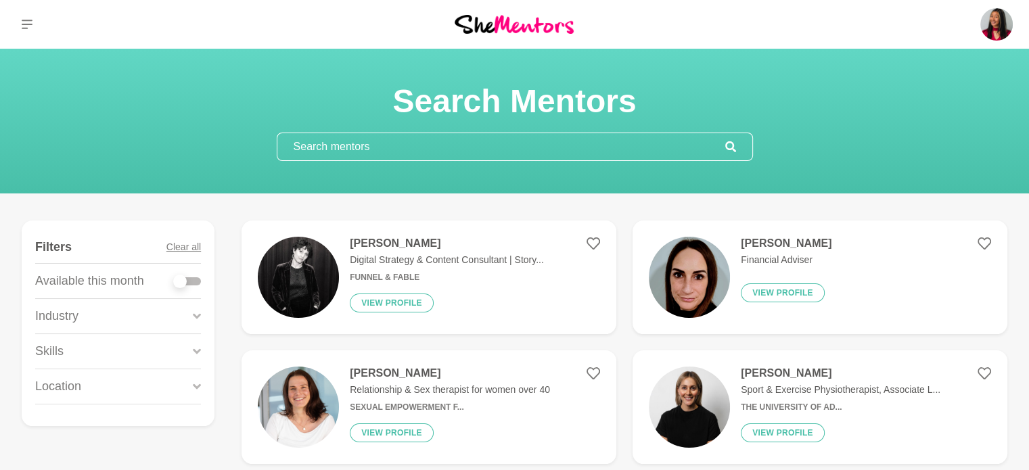
click at [181, 283] on div at bounding box center [180, 282] width 14 height 14
checkbox input "true"
click at [180, 283] on div at bounding box center [180, 282] width 14 height 14
checkbox input "true"
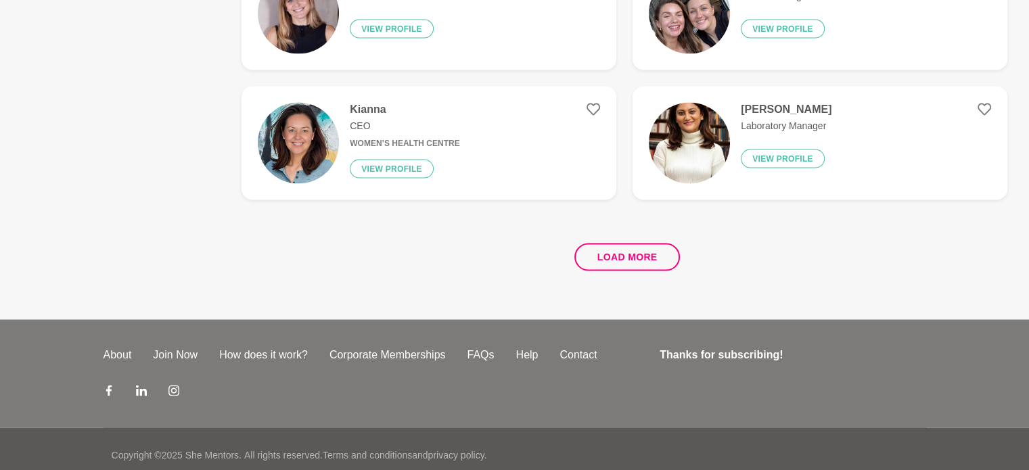
scroll to position [2613, 0]
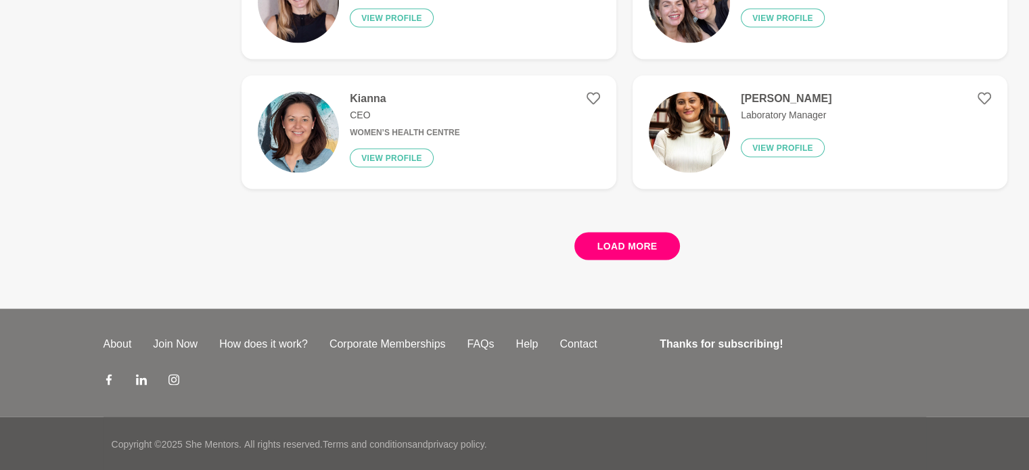
click at [612, 248] on button "Load more" at bounding box center [627, 247] width 106 height 28
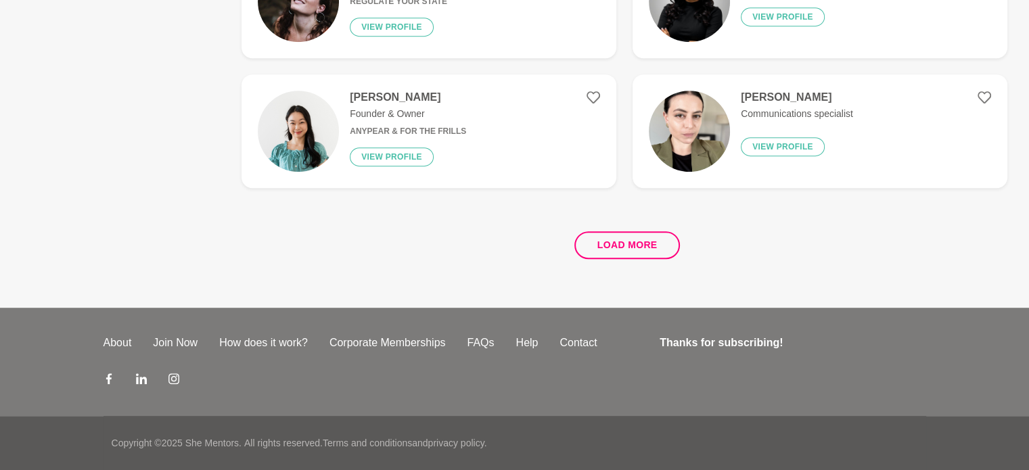
scroll to position [0, 0]
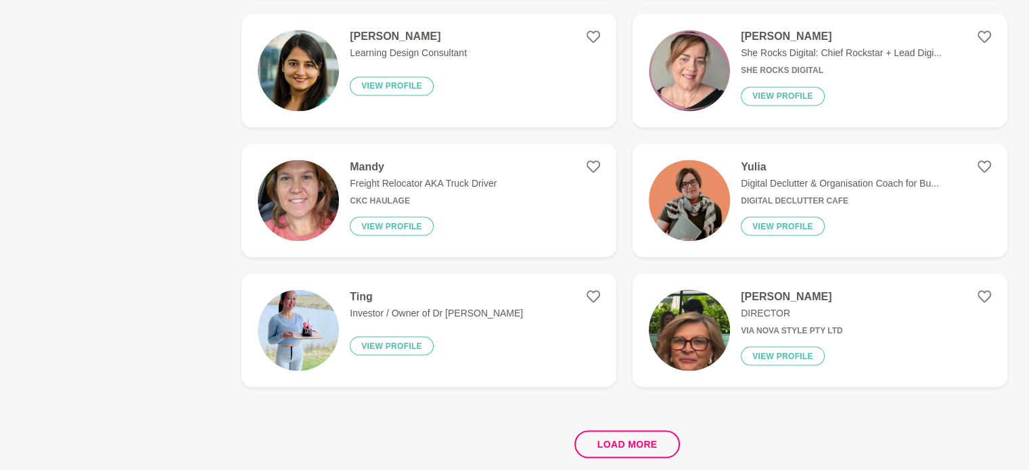
scroll to position [2416, 0]
click at [598, 436] on button "Load more" at bounding box center [627, 444] width 106 height 28
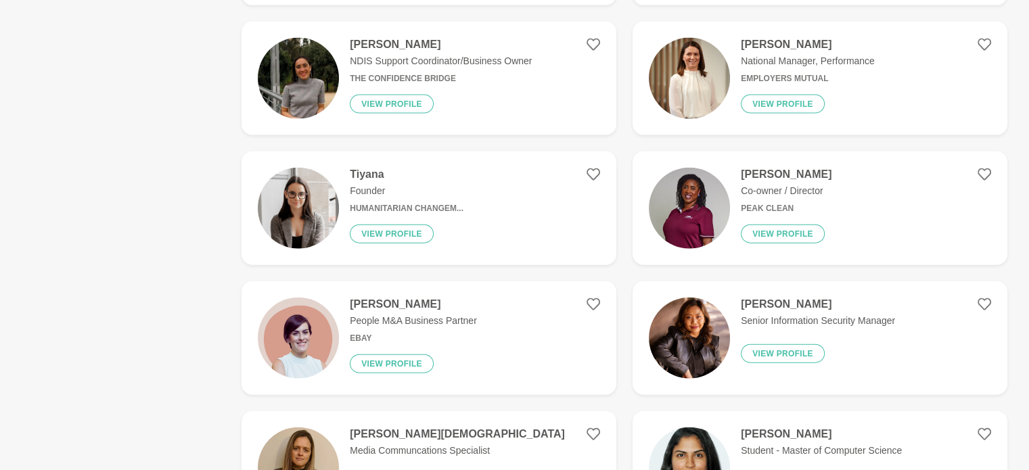
scroll to position [3060, 0]
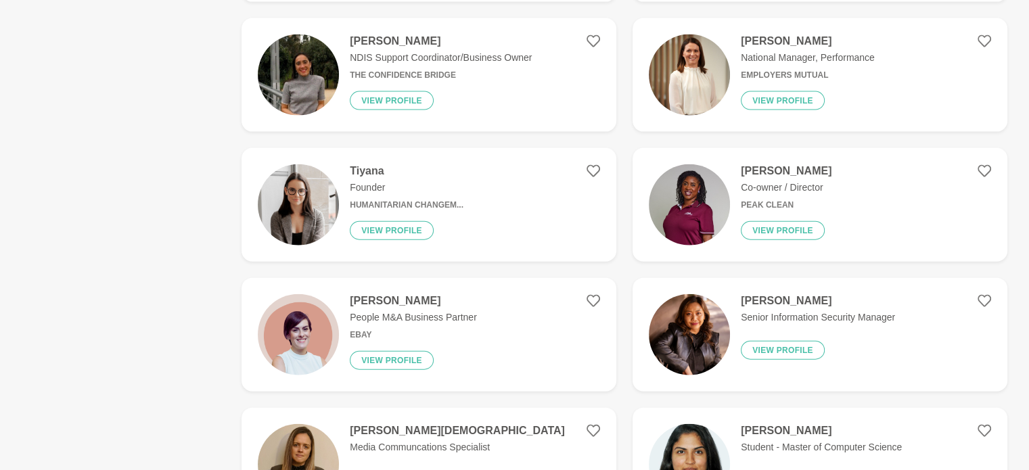
click at [534, 338] on figure "Gabby Verma People M&A Business Partner ebay View profile" at bounding box center [429, 335] width 375 height 114
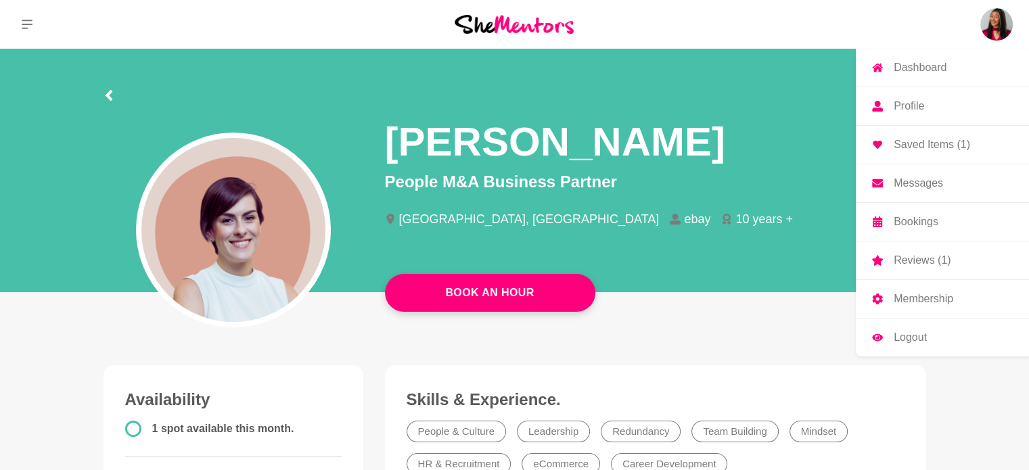
click at [933, 183] on p "Messages" at bounding box center [918, 183] width 49 height 11
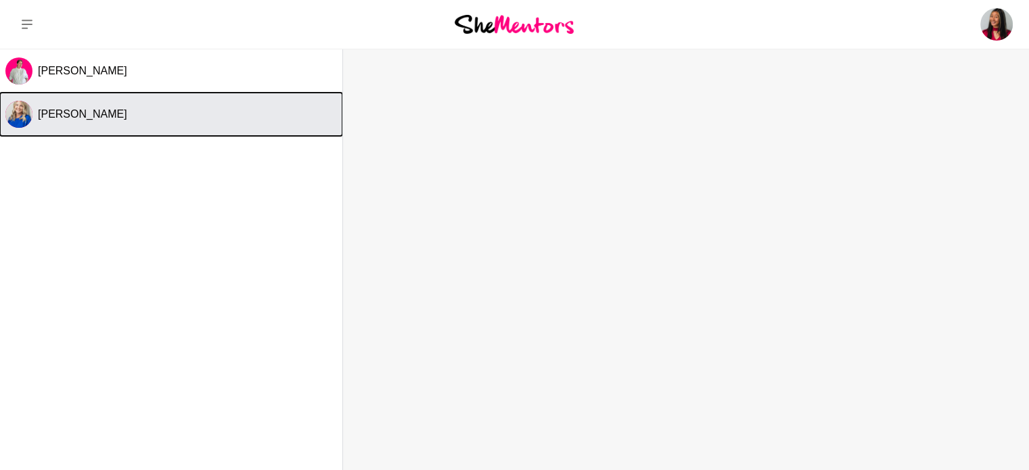
click at [183, 125] on button "Charmaine Turner" at bounding box center [171, 114] width 342 height 43
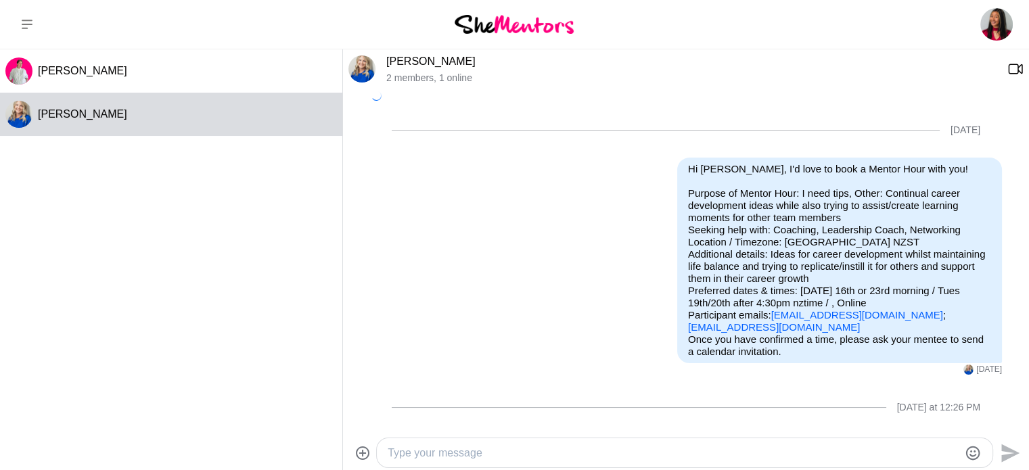
scroll to position [206, 0]
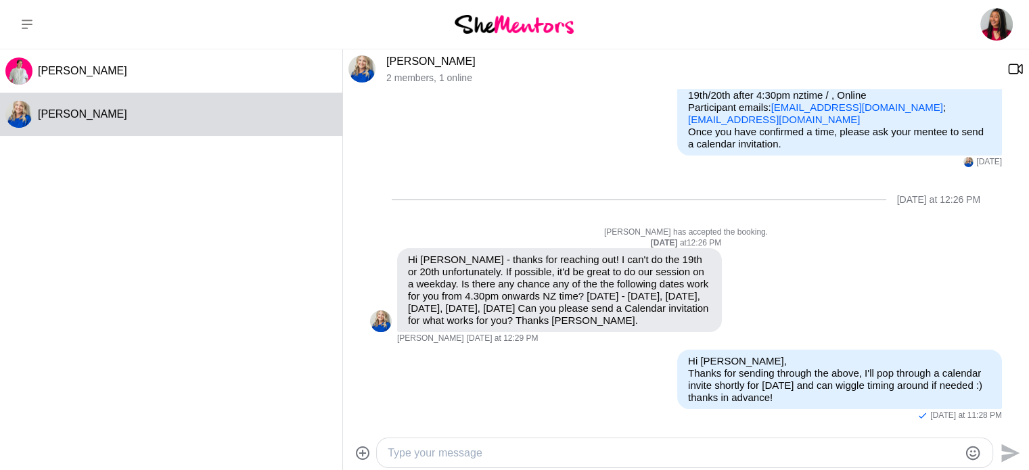
click at [357, 66] on img at bounding box center [361, 68] width 27 height 27
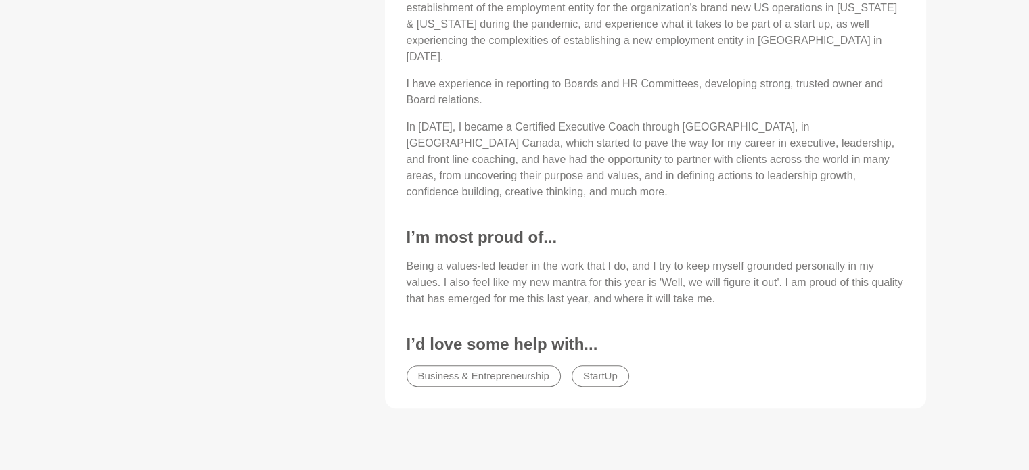
scroll to position [942, 0]
